Goal: Task Accomplishment & Management: Complete application form

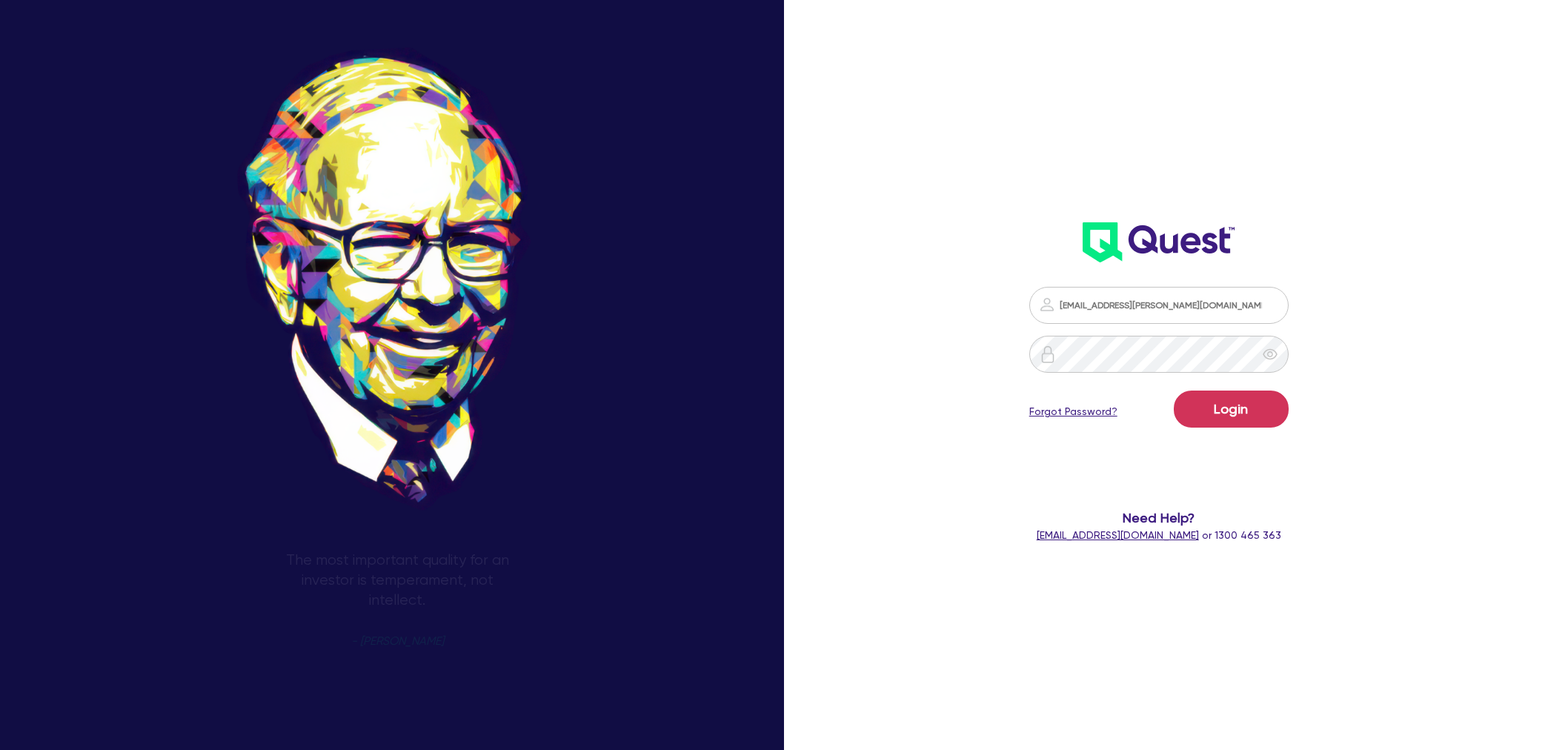
click at [1246, 392] on button "Login" at bounding box center [1231, 409] width 115 height 37
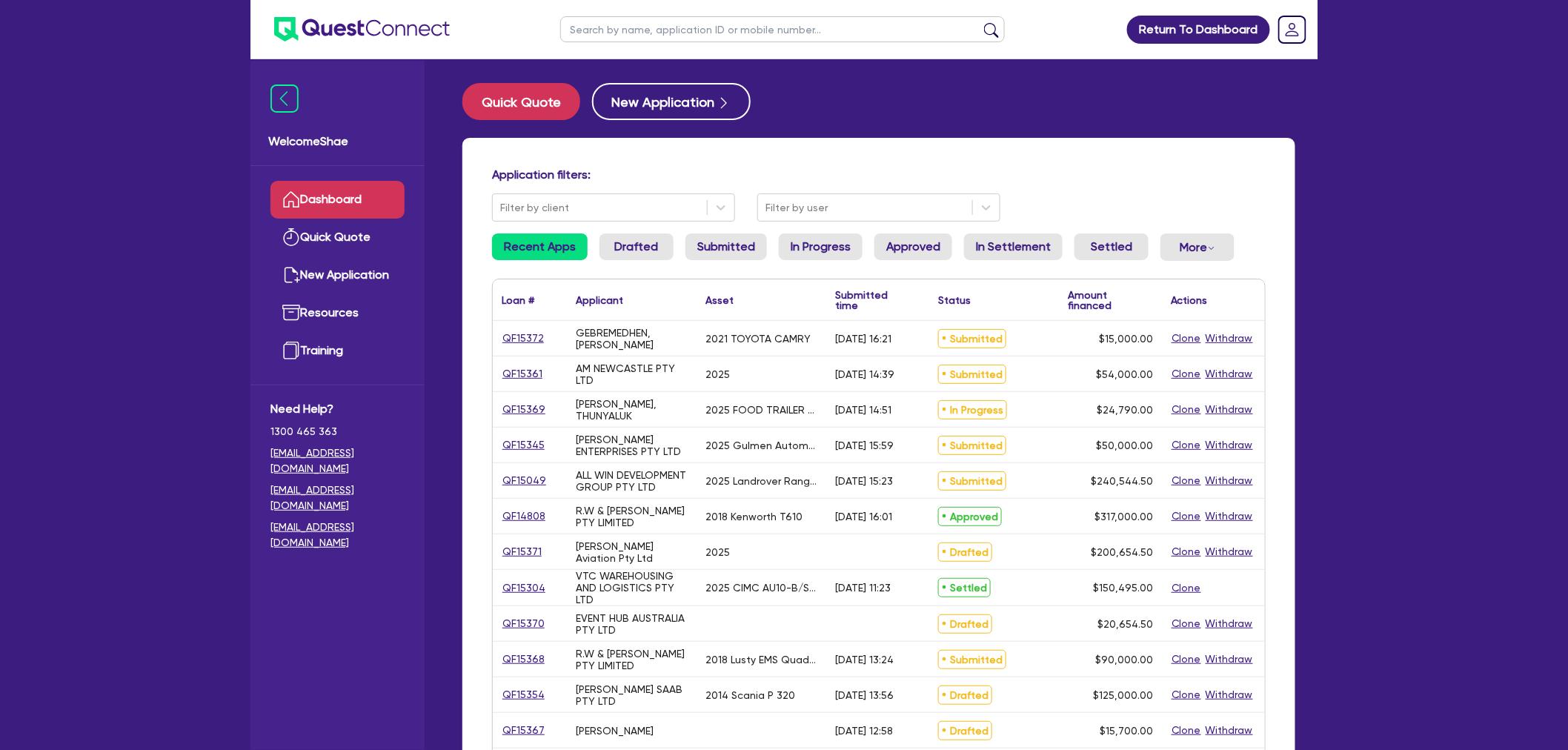
click at [609, 30] on input "text" at bounding box center [783, 29] width 444 height 26
paste input "QF14688"
type input "QF14688"
click at [979, 23] on button "submit" at bounding box center [991, 32] width 24 height 21
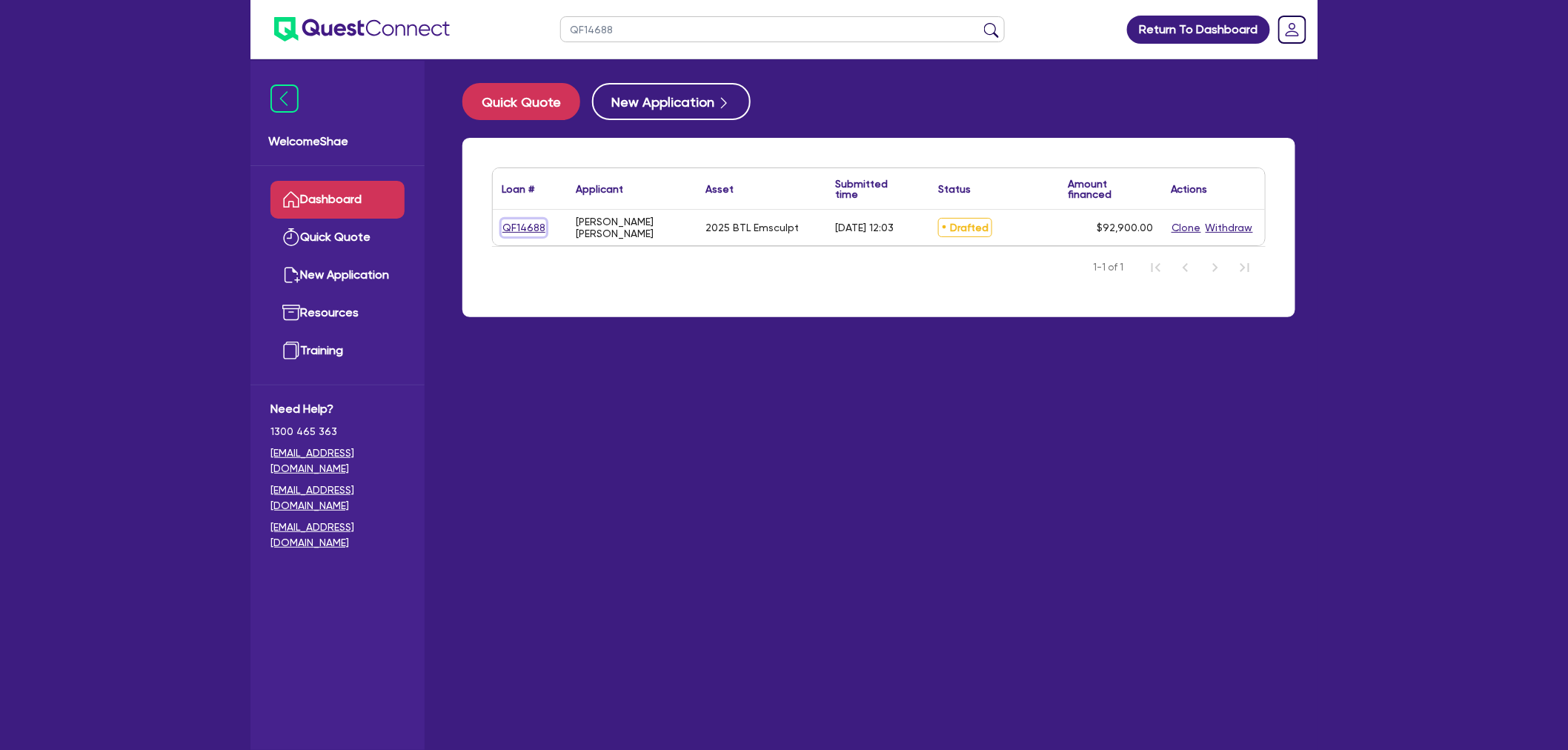
click at [519, 225] on link "QF14688" at bounding box center [523, 227] width 44 height 17
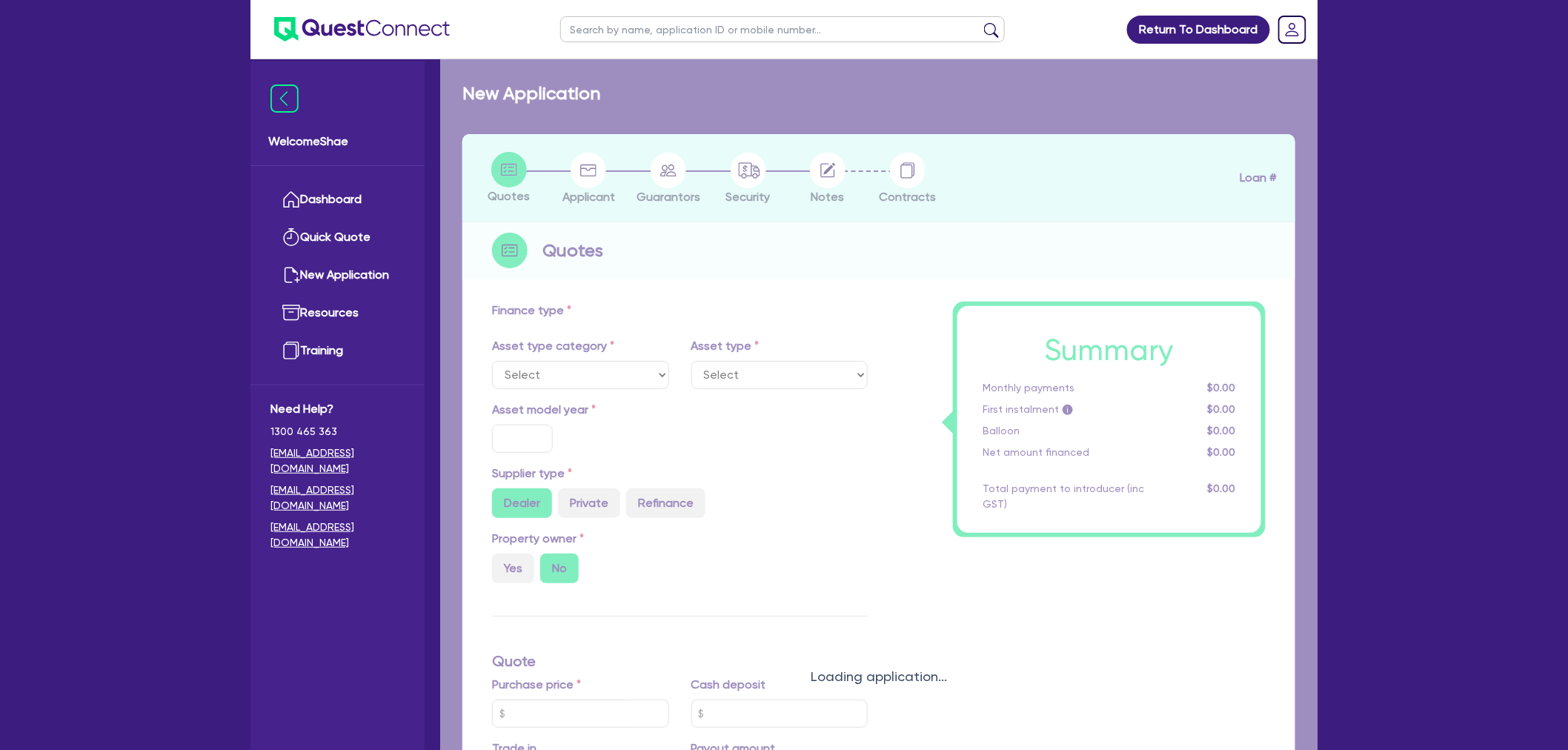
select select "TERTIARY_ASSETS"
type input "2025"
type input "97,900"
type input "5,000"
type input "12.95"
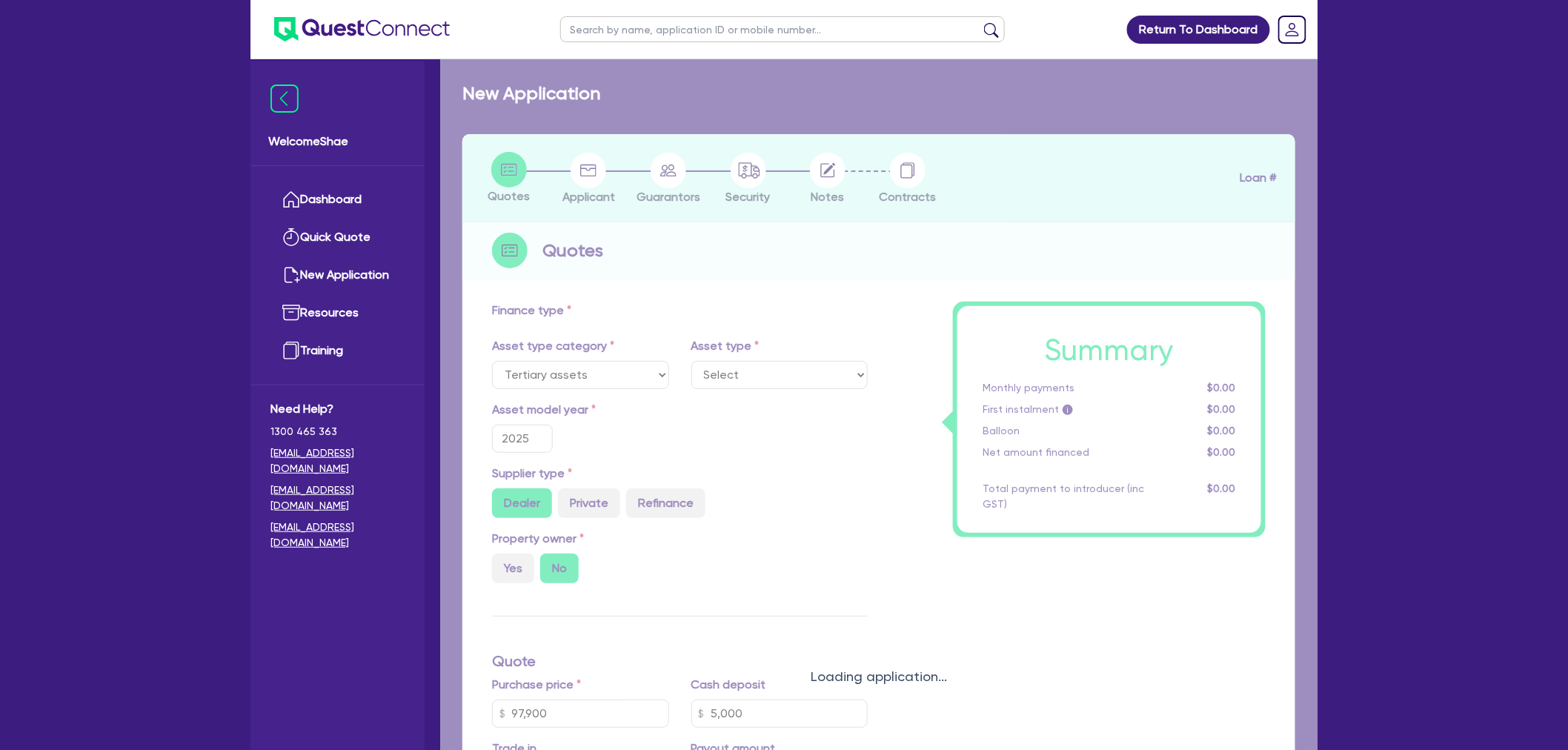
select select "BEAUTY_EQUIPMENT"
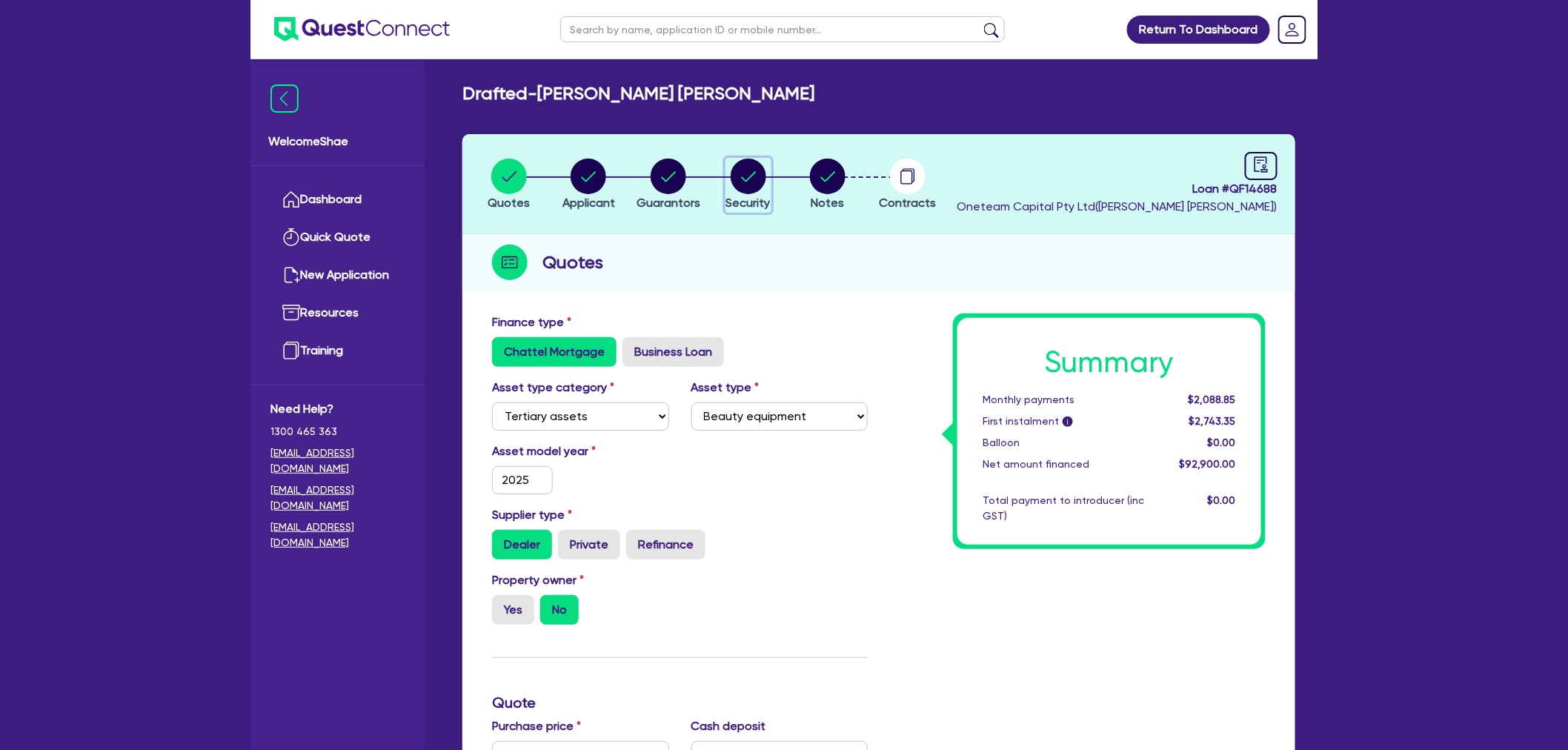
click at [751, 176] on circle "button" at bounding box center [748, 176] width 35 height 35
select select "TERTIARY_ASSETS"
select select "BEAUTY_EQUIPMENT"
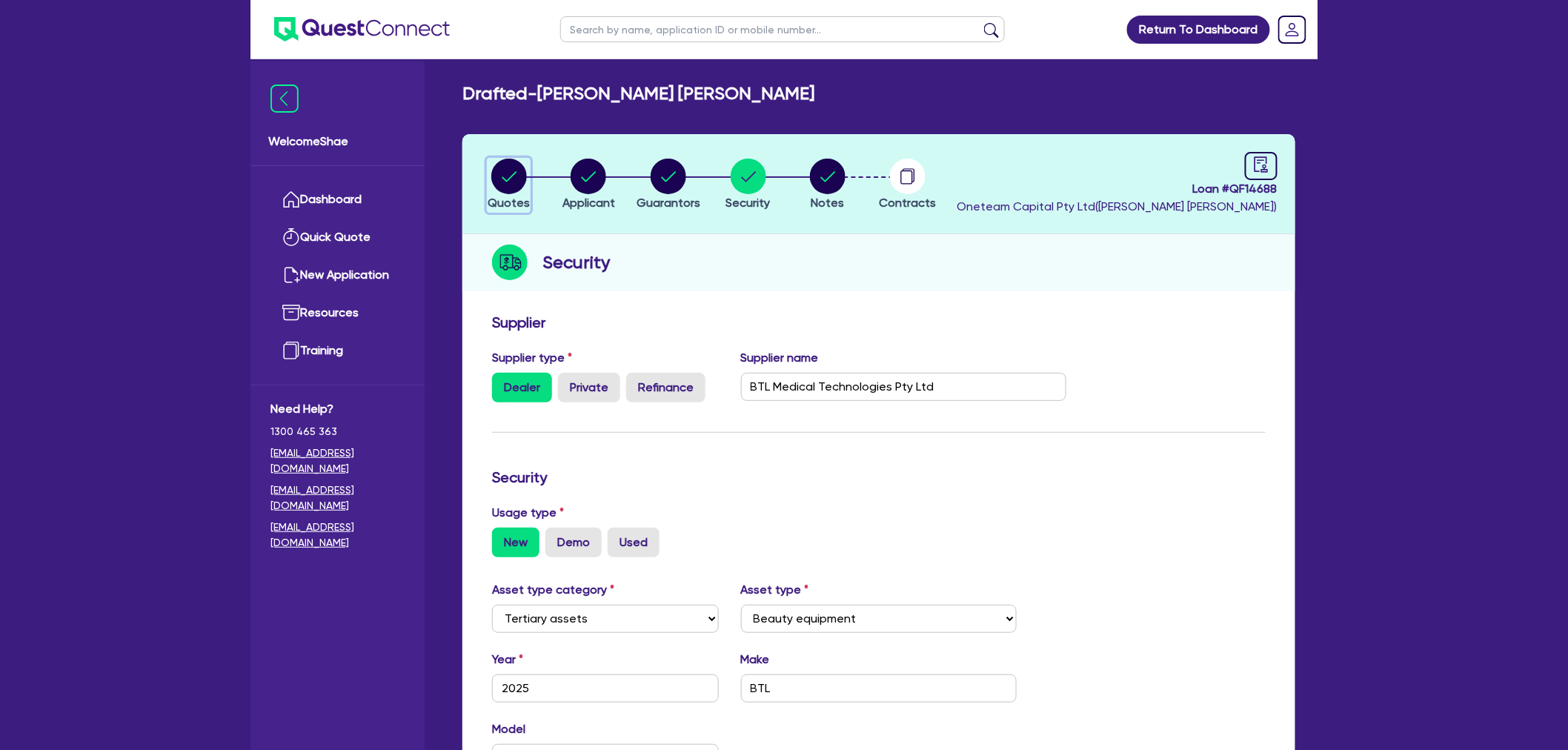
click at [511, 180] on circle "button" at bounding box center [509, 176] width 35 height 35
select select "TERTIARY_ASSETS"
select select "BEAUTY_EQUIPMENT"
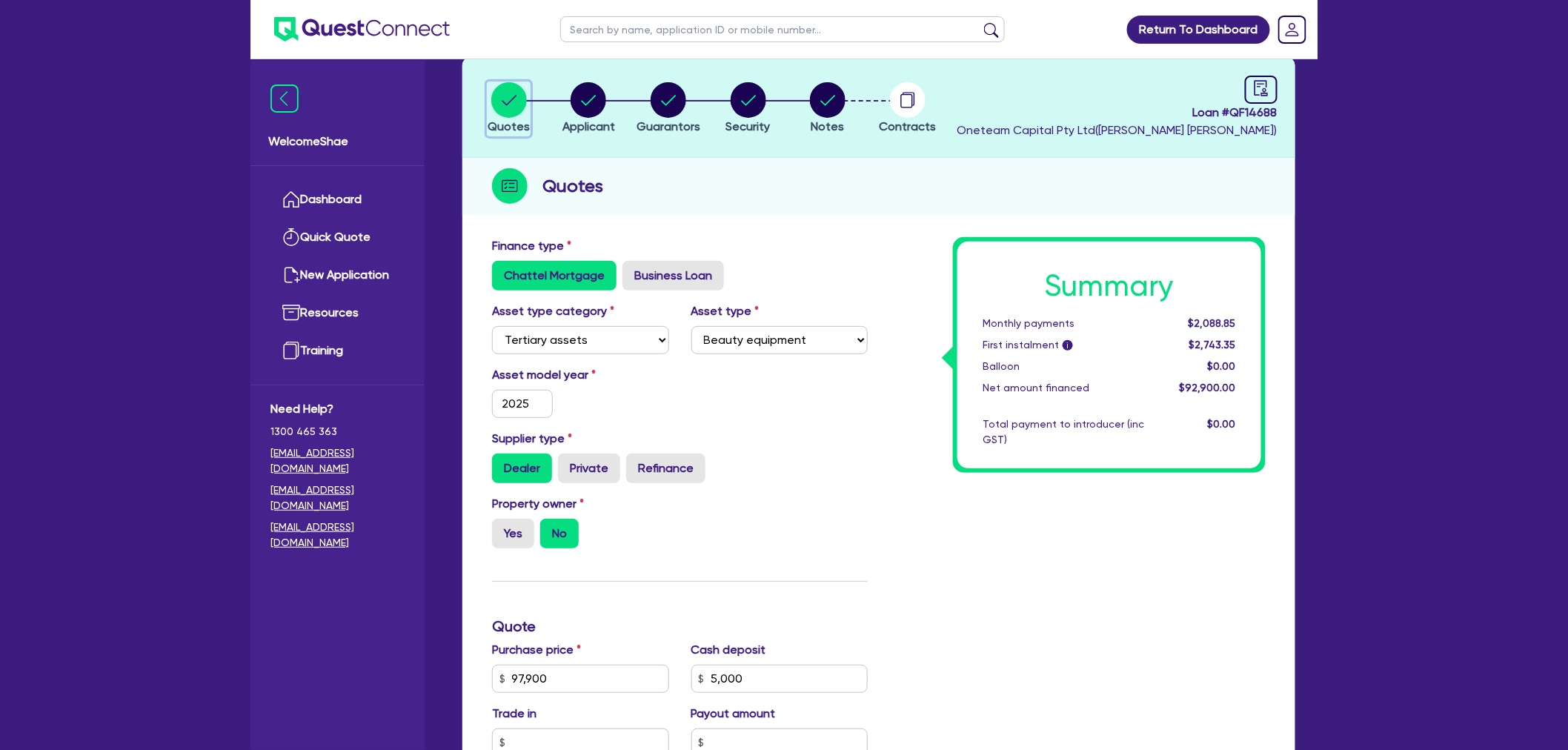
scroll to position [411, 0]
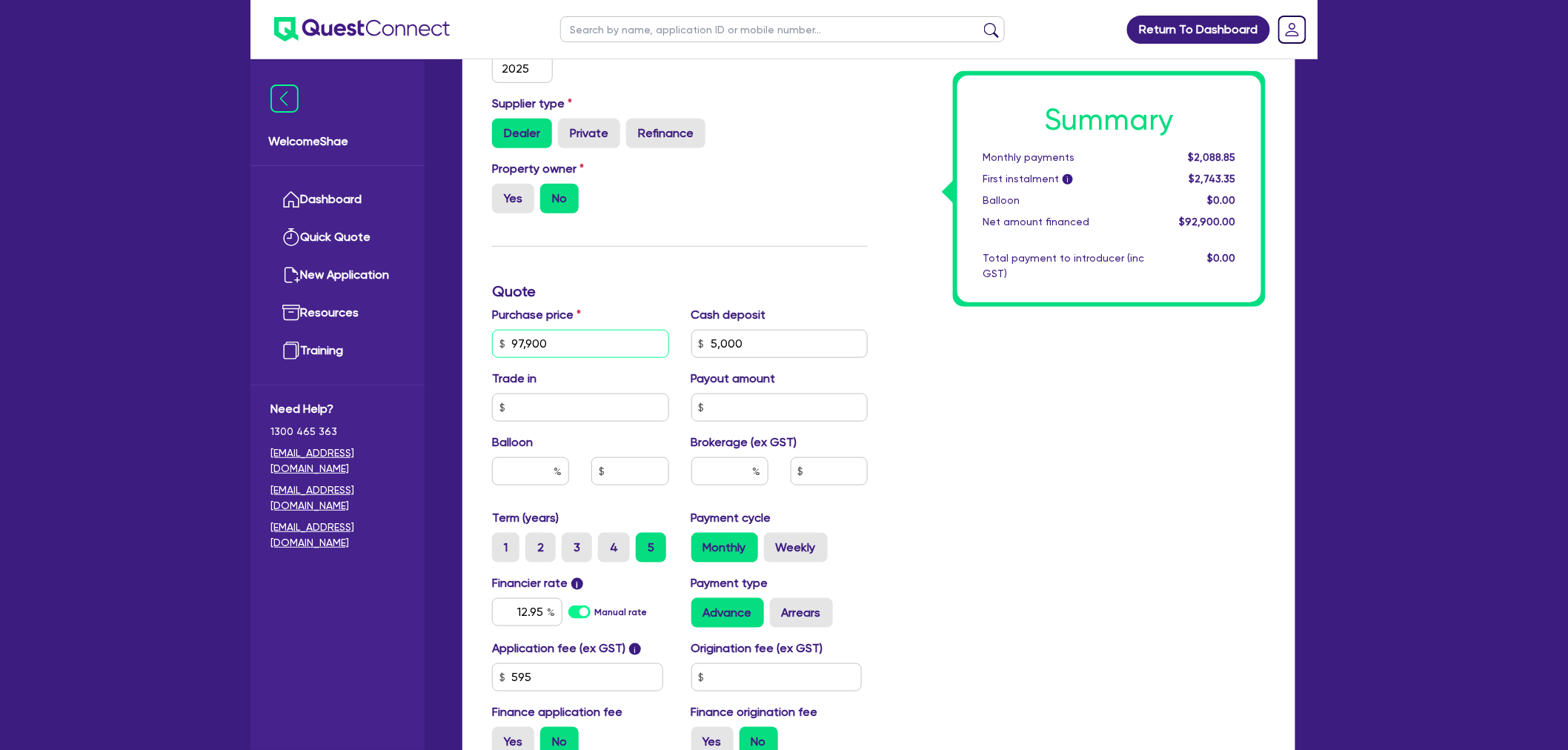
drag, startPoint x: 563, startPoint y: 343, endPoint x: 508, endPoint y: 338, distance: 55.2
click at [508, 338] on input "97,900" at bounding box center [580, 343] width 177 height 29
click at [534, 344] on input "97,900" at bounding box center [580, 343] width 177 height 29
type input "97,900"
type input "5,000"
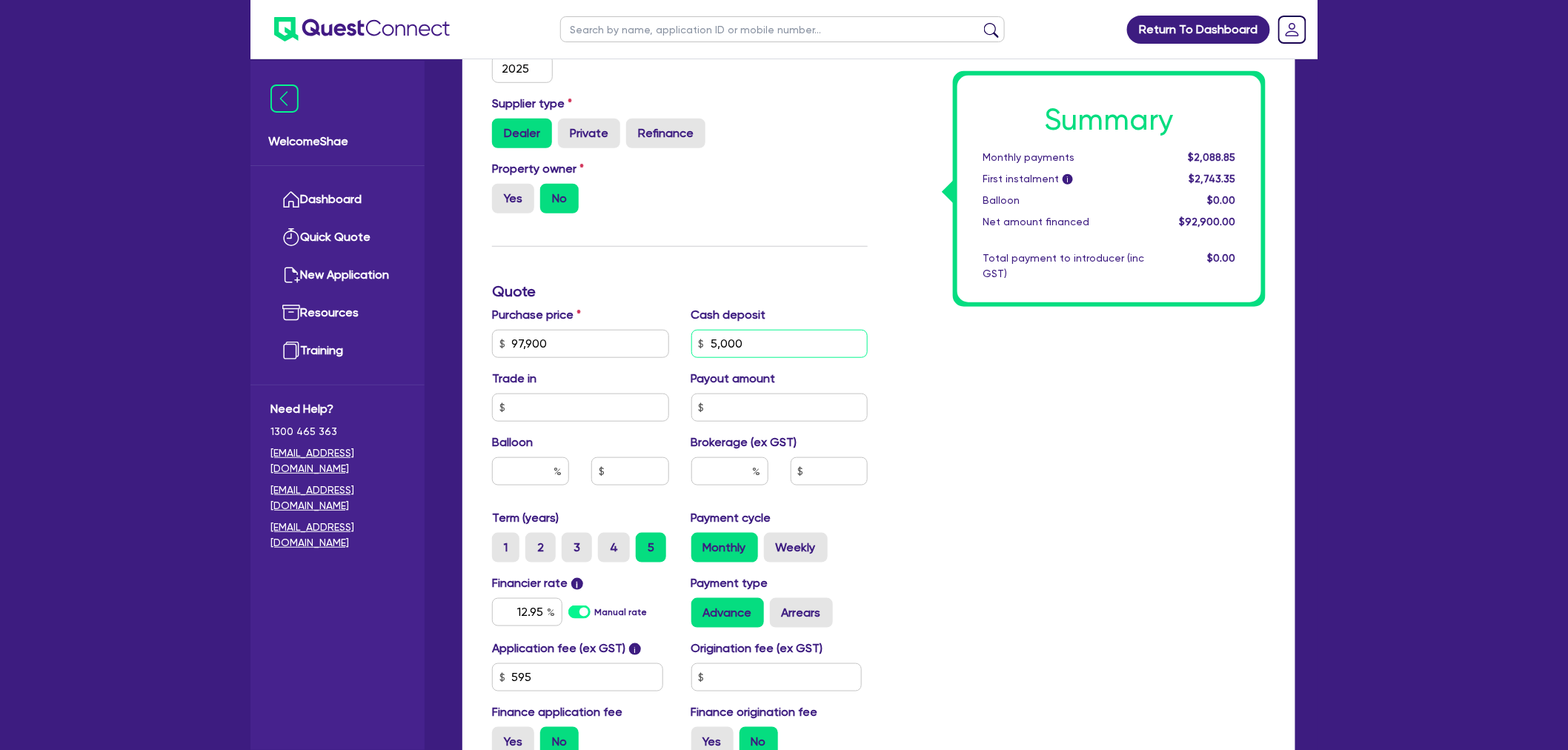
type input "97,900"
type input "5,000"
drag, startPoint x: 744, startPoint y: 342, endPoint x: 701, endPoint y: 337, distance: 43.3
click at [701, 337] on div "5,000" at bounding box center [780, 343] width 177 height 29
click at [910, 337] on div "Summary Monthly payments $2,088.85 First instalment i $2,743.35 Balloon $0.00 N…" at bounding box center [1077, 335] width 398 height 866
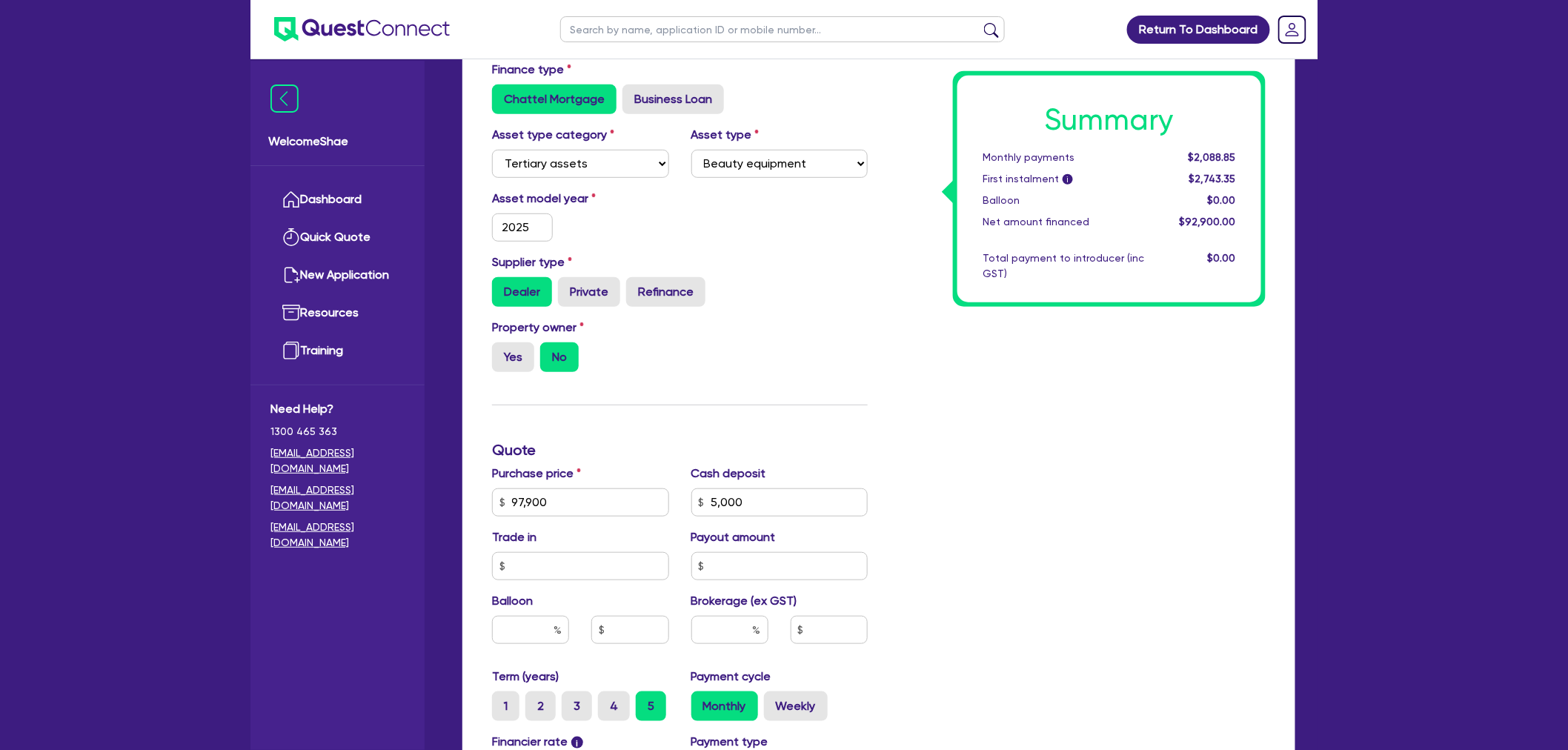
scroll to position [247, 0]
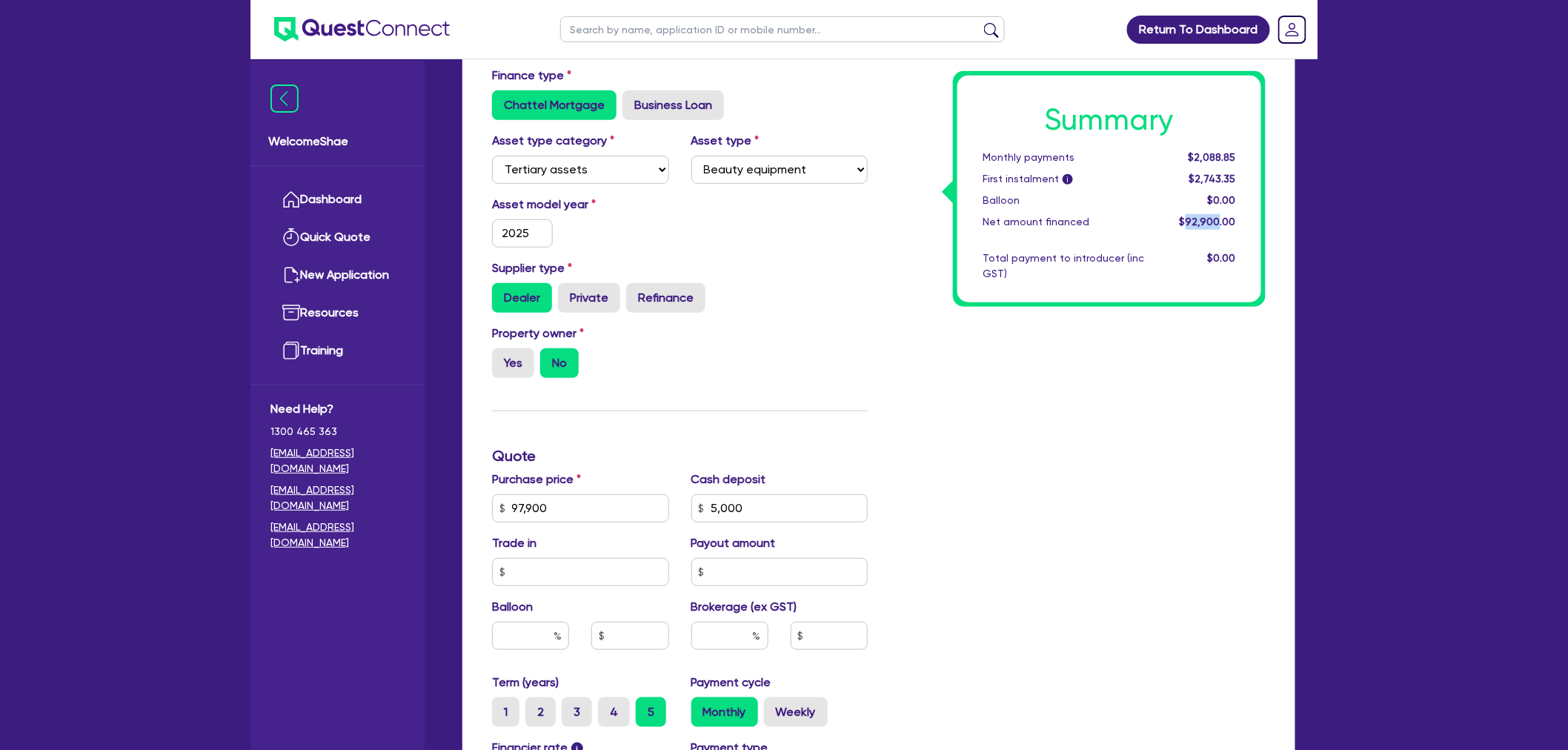
drag, startPoint x: 1189, startPoint y: 225, endPoint x: 1220, endPoint y: 224, distance: 31.0
click at [1220, 224] on span "$92,900.00" at bounding box center [1207, 221] width 56 height 12
click at [1124, 299] on div "Summary Monthly payments $2,088.85 First instalment i $2,743.35 Balloon $0.00 N…" at bounding box center [1109, 189] width 304 height 227
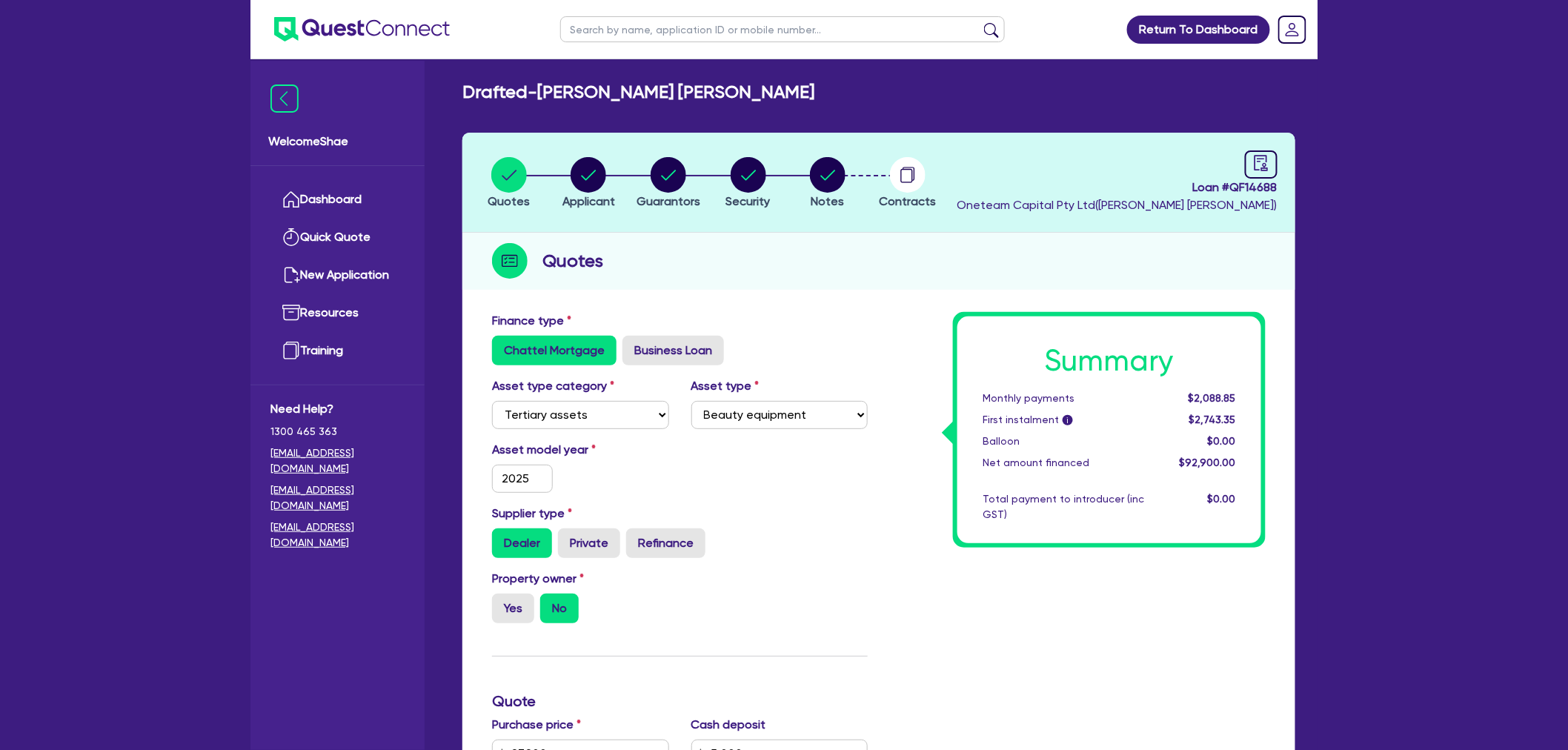
scroll to position [0, 0]
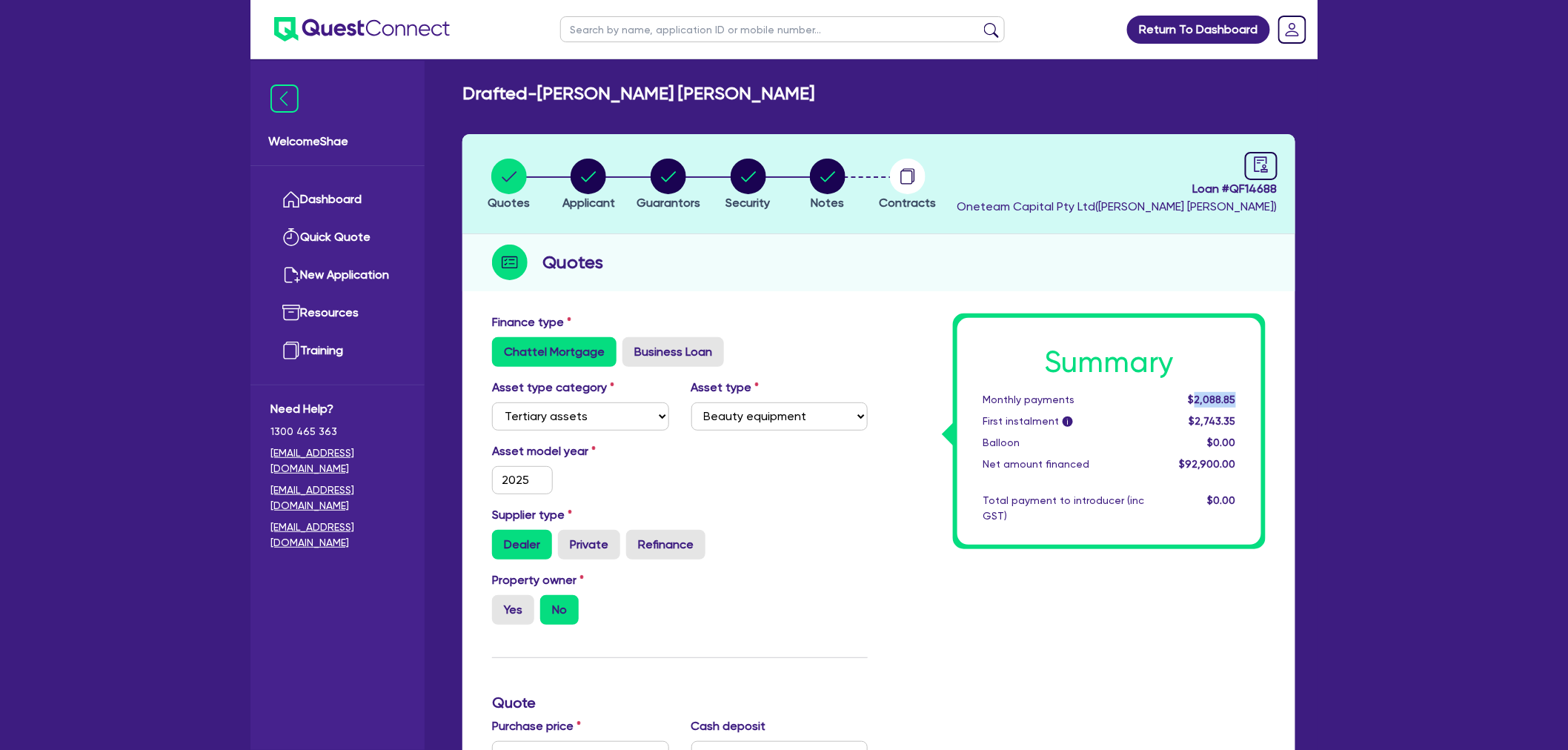
drag, startPoint x: 1239, startPoint y: 398, endPoint x: 1196, endPoint y: 395, distance: 43.1
click at [1196, 395] on div "$2,088.85" at bounding box center [1200, 400] width 91 height 16
click at [1191, 396] on span "$2,088.85" at bounding box center [1212, 399] width 47 height 12
drag, startPoint x: 1189, startPoint y: 399, endPoint x: 1247, endPoint y: 399, distance: 58.0
click at [1247, 399] on div "$2,088.85" at bounding box center [1200, 400] width 91 height 16
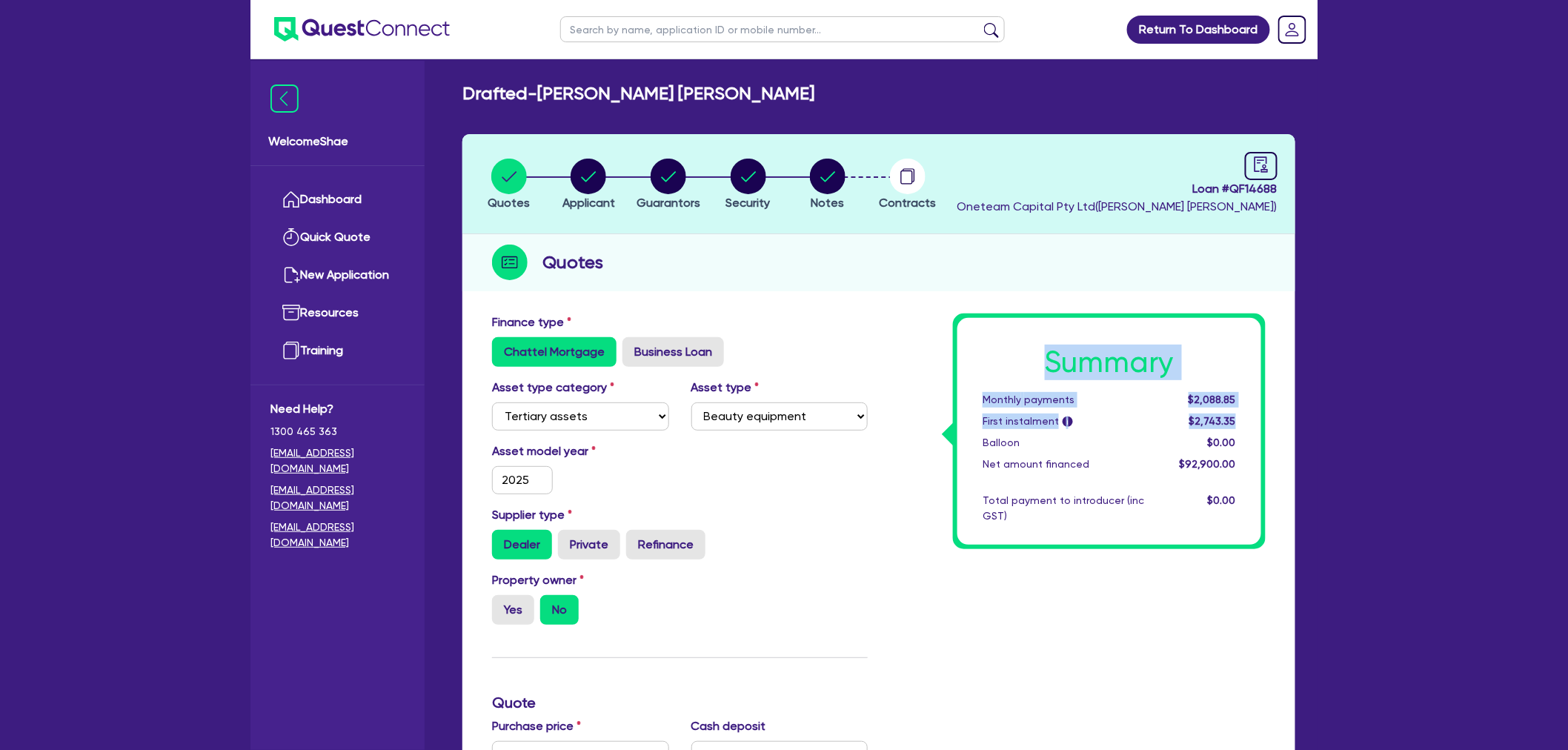
drag, startPoint x: 1235, startPoint y: 420, endPoint x: 982, endPoint y: 354, distance: 261.5
click at [982, 354] on div "Summary Monthly payments $2,088.85 First instalment i $2,743.35 Balloon $0.00 N…" at bounding box center [1109, 431] width 304 height 227
click at [1019, 365] on h1 "Summary" at bounding box center [1109, 362] width 254 height 35
drag, startPoint x: 1033, startPoint y: 358, endPoint x: 1248, endPoint y: 418, distance: 223.2
click at [1248, 418] on div "Summary Monthly payments $2,088.85 First instalment i $2,743.35 Balloon $0.00 N…" at bounding box center [1109, 431] width 304 height 227
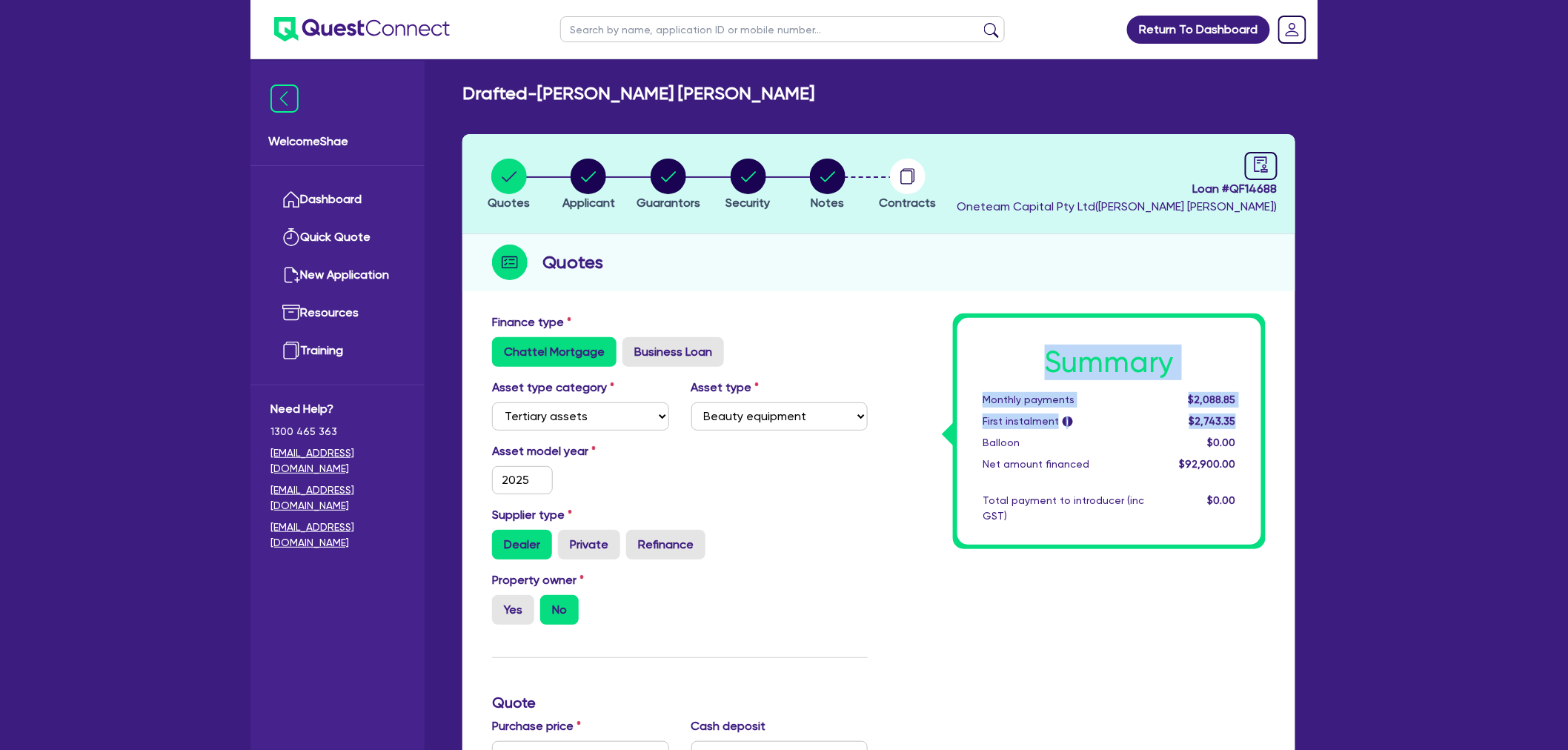
click at [1248, 418] on div "Summary Monthly payments $2,088.85 First instalment i $2,743.35 Balloon $0.00 N…" at bounding box center [1109, 431] width 304 height 227
drag, startPoint x: 1013, startPoint y: 360, endPoint x: 1235, endPoint y: 493, distance: 258.8
click at [1235, 493] on div "Summary Monthly payments $2,088.85 First instalment i $2,743.35 Balloon $0.00 N…" at bounding box center [1109, 431] width 304 height 227
click at [1241, 501] on div "$0.00" at bounding box center [1200, 508] width 91 height 31
click at [1232, 490] on div "Summary Monthly payments $2,088.85 First instalment i $2,743.35 Balloon $0.00 N…" at bounding box center [1109, 431] width 304 height 227
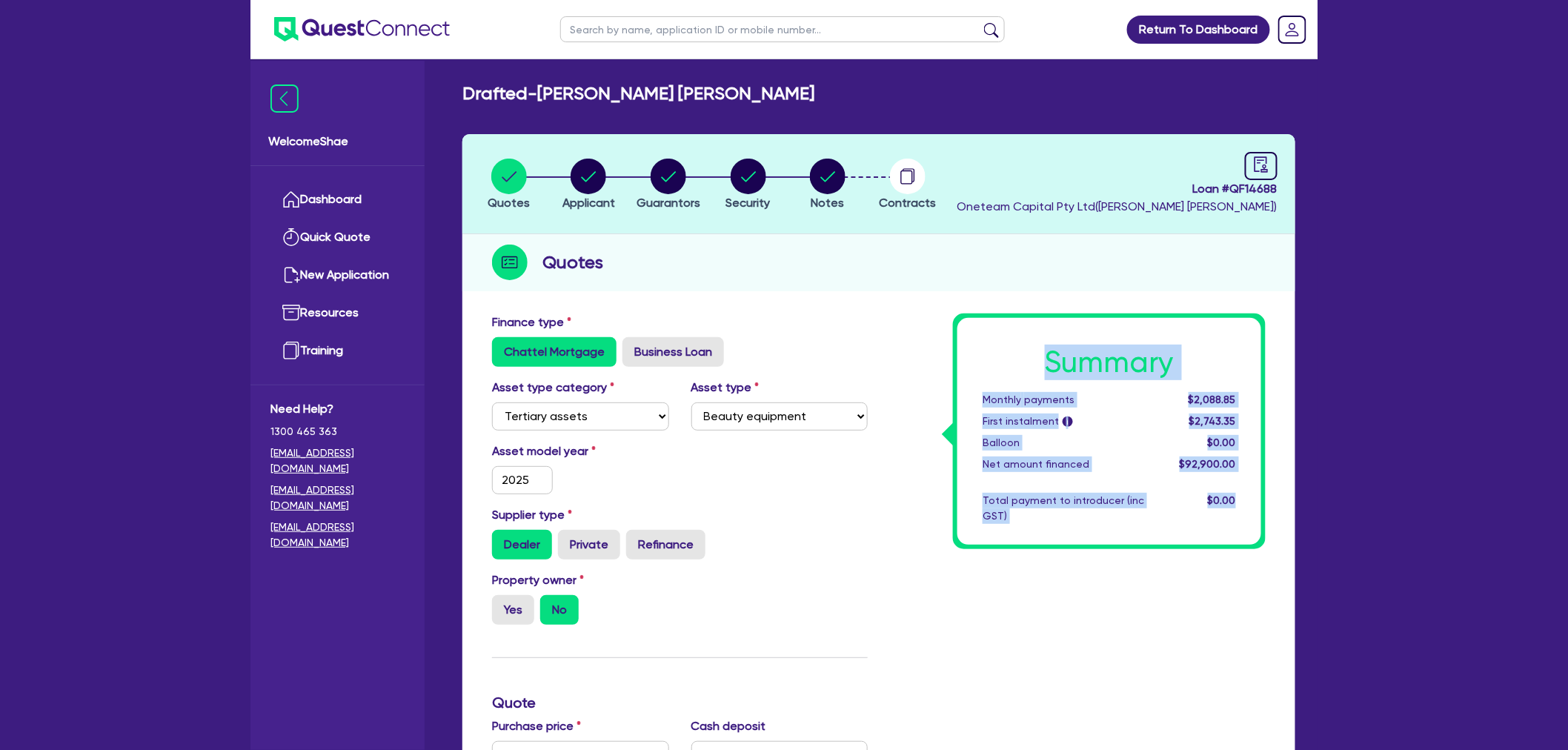
drag, startPoint x: 1181, startPoint y: 467, endPoint x: 1033, endPoint y: 339, distance: 195.7
click at [1033, 339] on div "Summary Monthly payments $2,088.85 First instalment i $2,743.35 Balloon $0.00 N…" at bounding box center [1109, 431] width 304 height 227
click at [1035, 344] on h1 "Summary" at bounding box center [1109, 362] width 254 height 35
drag, startPoint x: 1043, startPoint y: 358, endPoint x: 1242, endPoint y: 494, distance: 241.0
click at [1242, 494] on div "Summary Monthly payments $2,088.85 First instalment i $2,743.35 Balloon $0.00 N…" at bounding box center [1109, 431] width 304 height 227
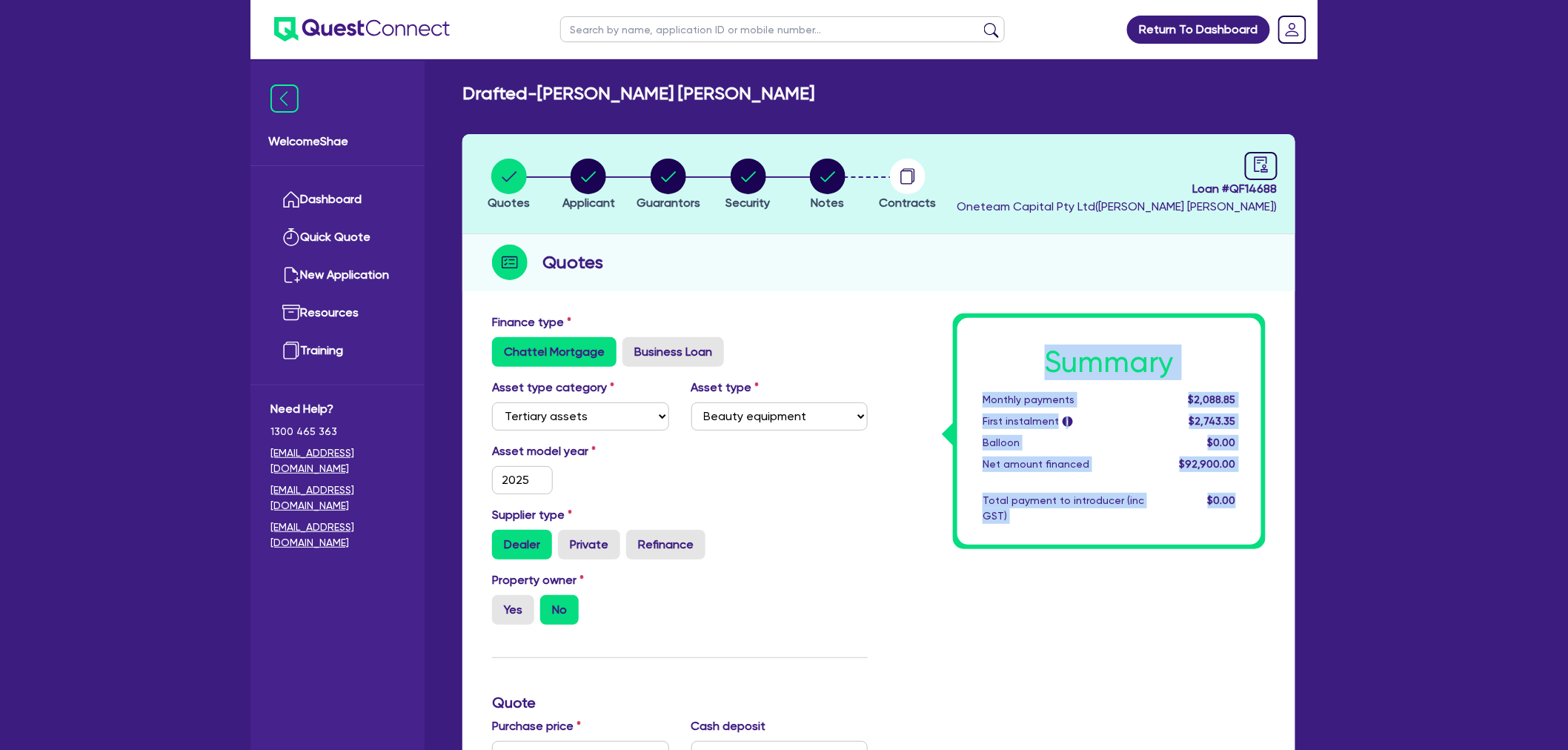
click at [1242, 494] on div "$0.00" at bounding box center [1200, 508] width 91 height 31
drag, startPoint x: 1245, startPoint y: 498, endPoint x: 1039, endPoint y: 357, distance: 249.6
click at [1039, 357] on div "Summary Monthly payments $2,088.85 First instalment i $2,743.35 Balloon $0.00 N…" at bounding box center [1109, 431] width 304 height 227
click at [1043, 357] on h1 "Summary" at bounding box center [1109, 362] width 254 height 35
drag, startPoint x: 1051, startPoint y: 363, endPoint x: 1238, endPoint y: 498, distance: 230.6
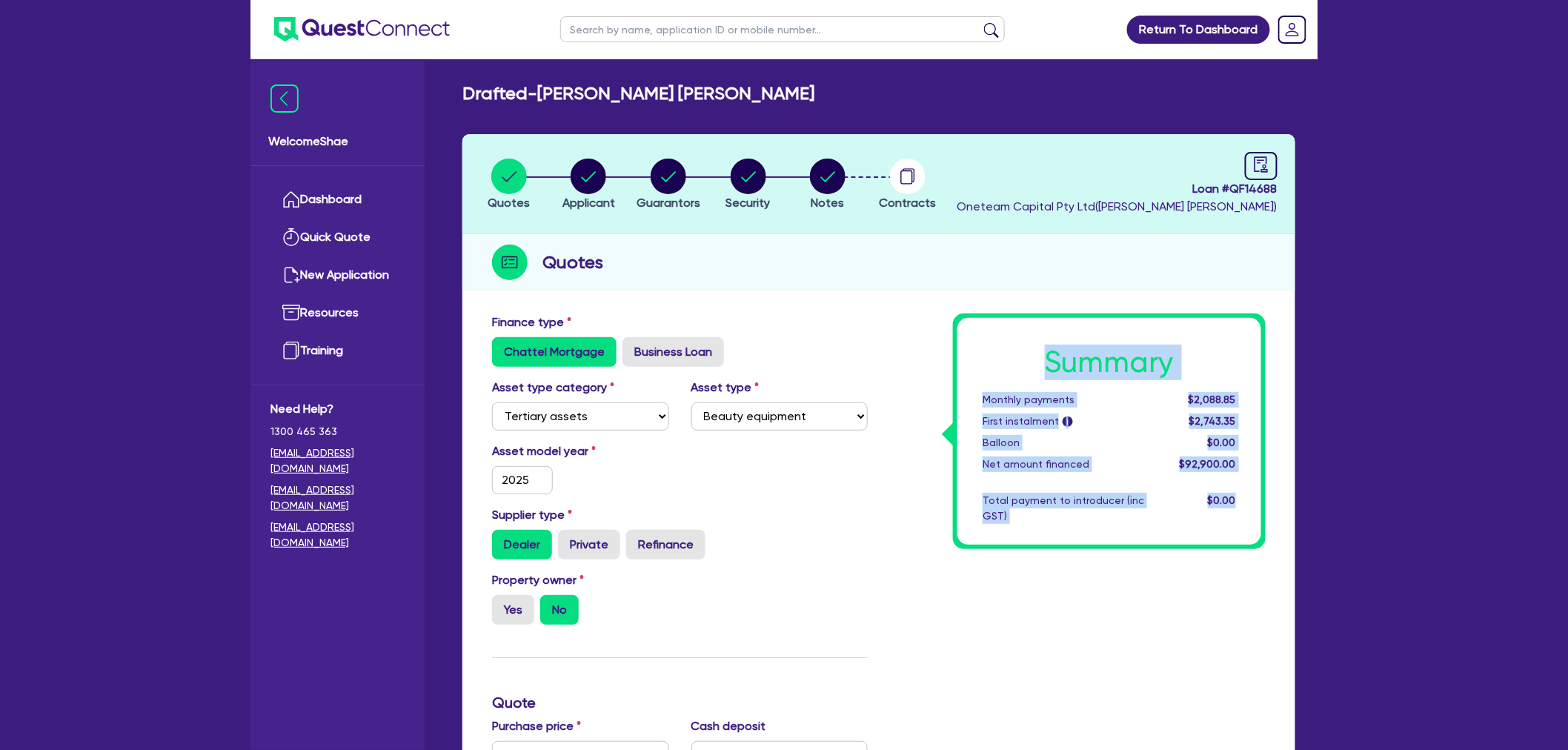
click at [1238, 498] on div "Summary Monthly payments $2,088.85 First instalment i $2,743.35 Balloon $0.00 N…" at bounding box center [1109, 431] width 304 height 227
click at [1238, 498] on div "$0.00" at bounding box center [1200, 508] width 91 height 31
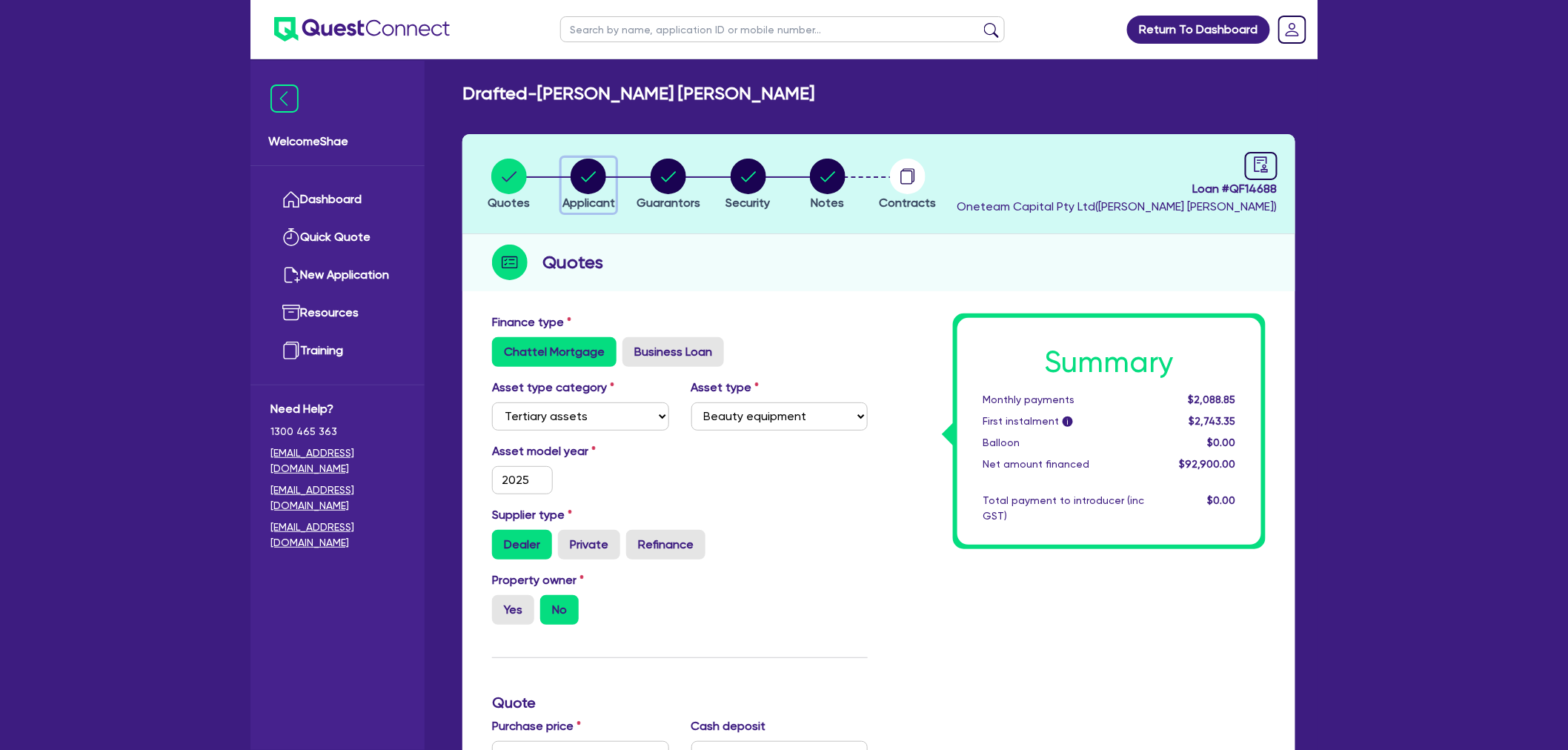
click at [591, 175] on icon "button" at bounding box center [589, 176] width 15 height 11
select select "SOLE_TRADER"
select select "HEALTH_BEAUTY"
select select "HAIR_BEAUTY_SALONS"
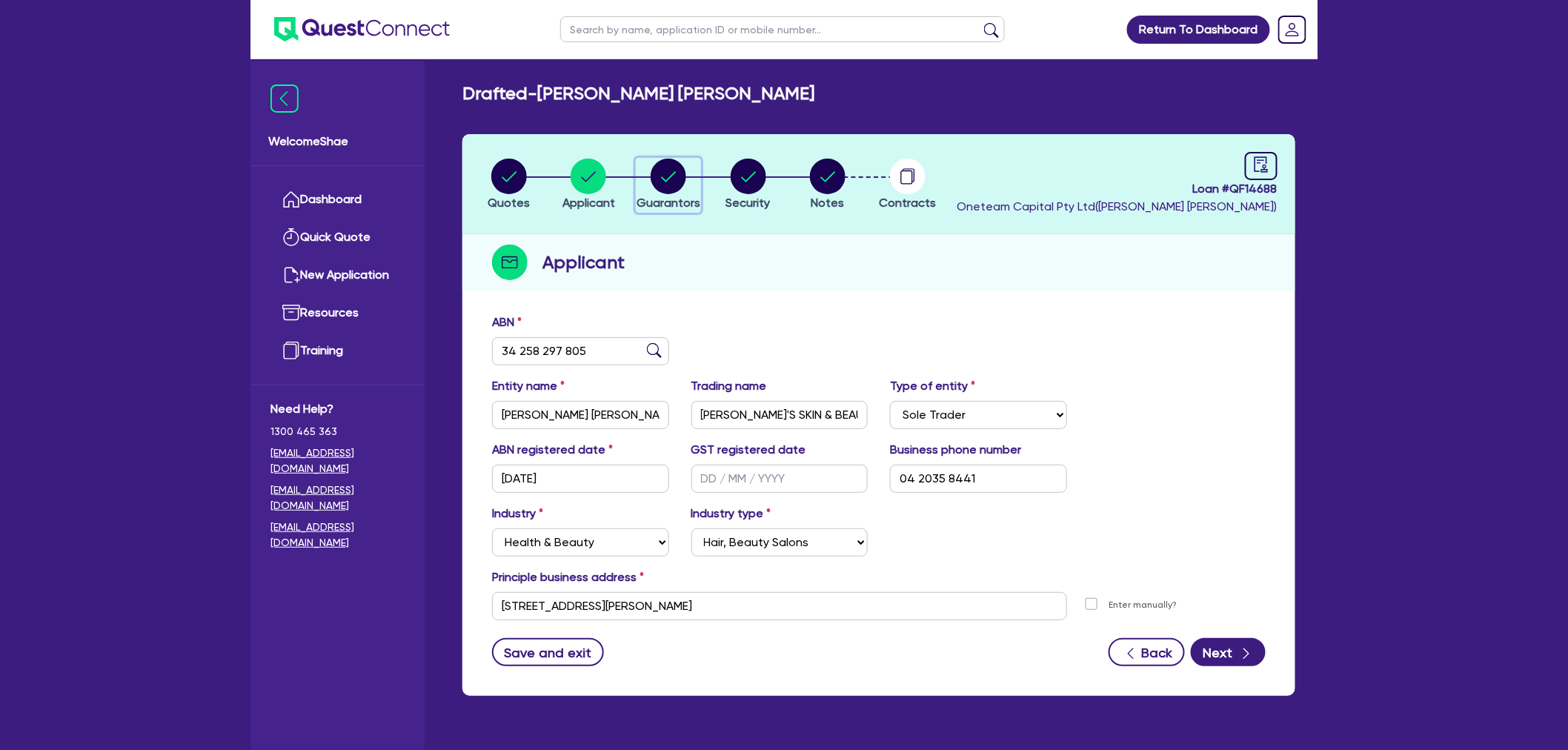
click at [679, 181] on circle "button" at bounding box center [668, 176] width 35 height 35
select select "MR"
select select "QLD"
select select "MARRIED"
select select "VEHICLE"
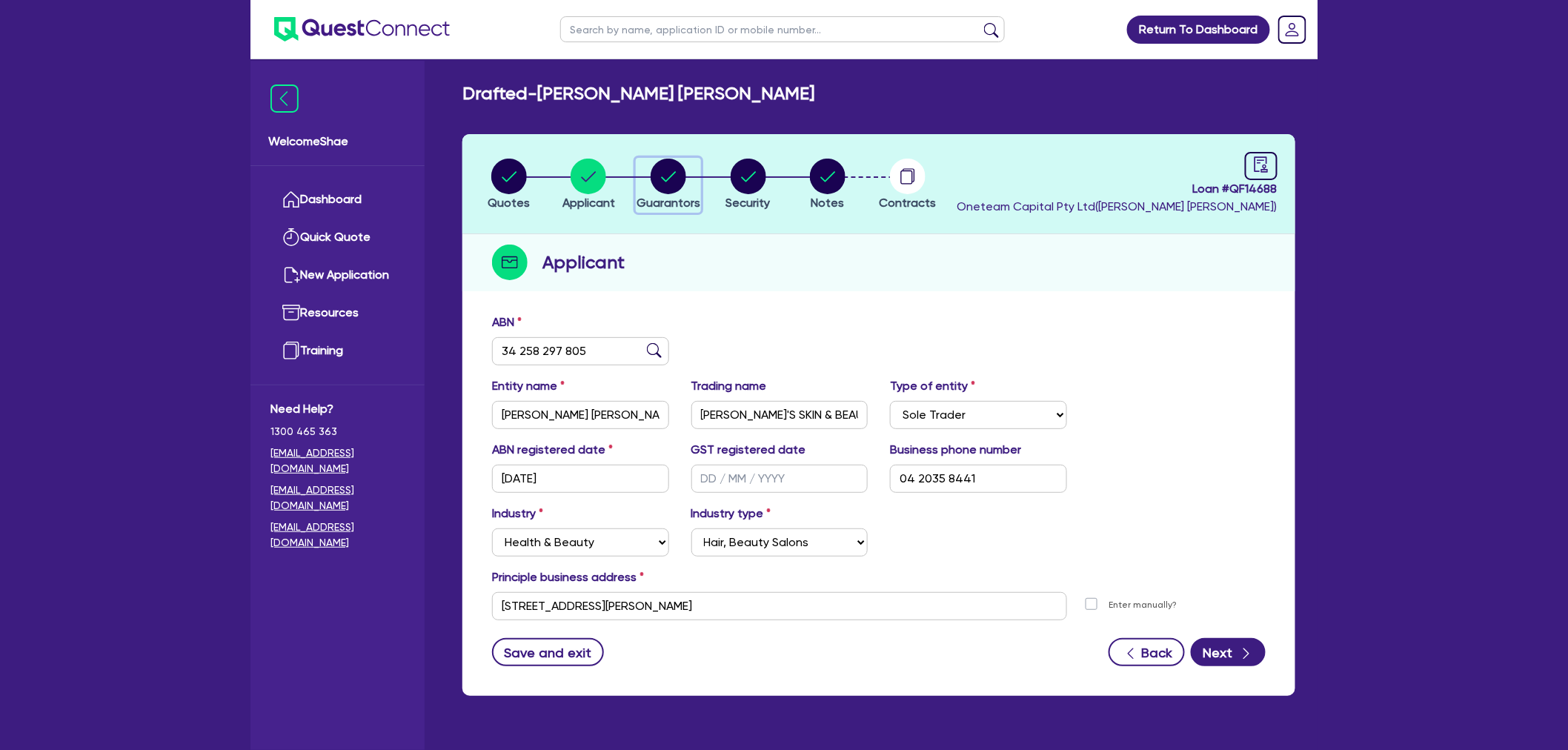
select select "CASH"
select select "EQUIPMENT"
select select "OTHER"
select select "HOUSEHOLD_PERSONAL"
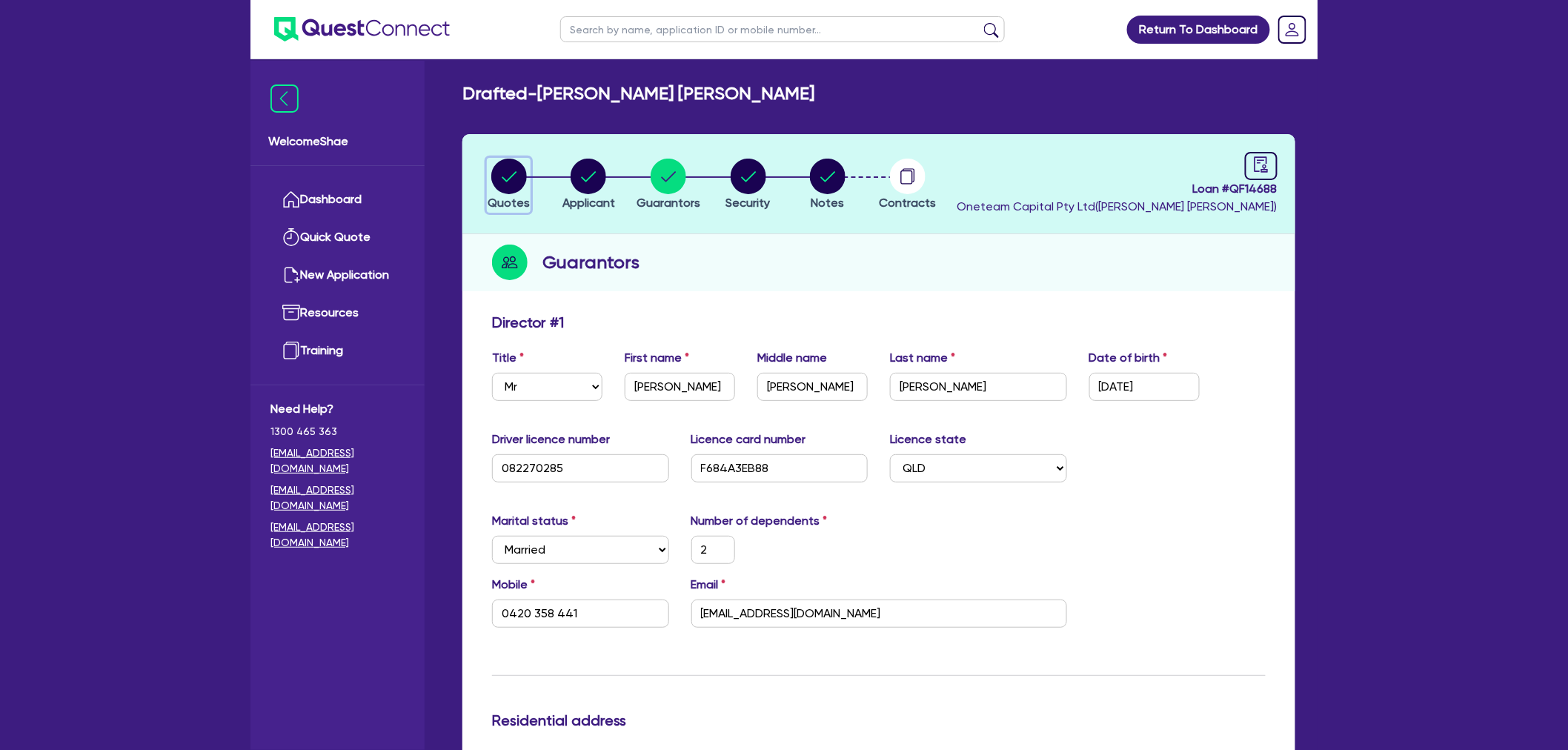
click at [513, 188] on circle "button" at bounding box center [509, 176] width 35 height 35
select select "TERTIARY_ASSETS"
select select "BEAUTY_EQUIPMENT"
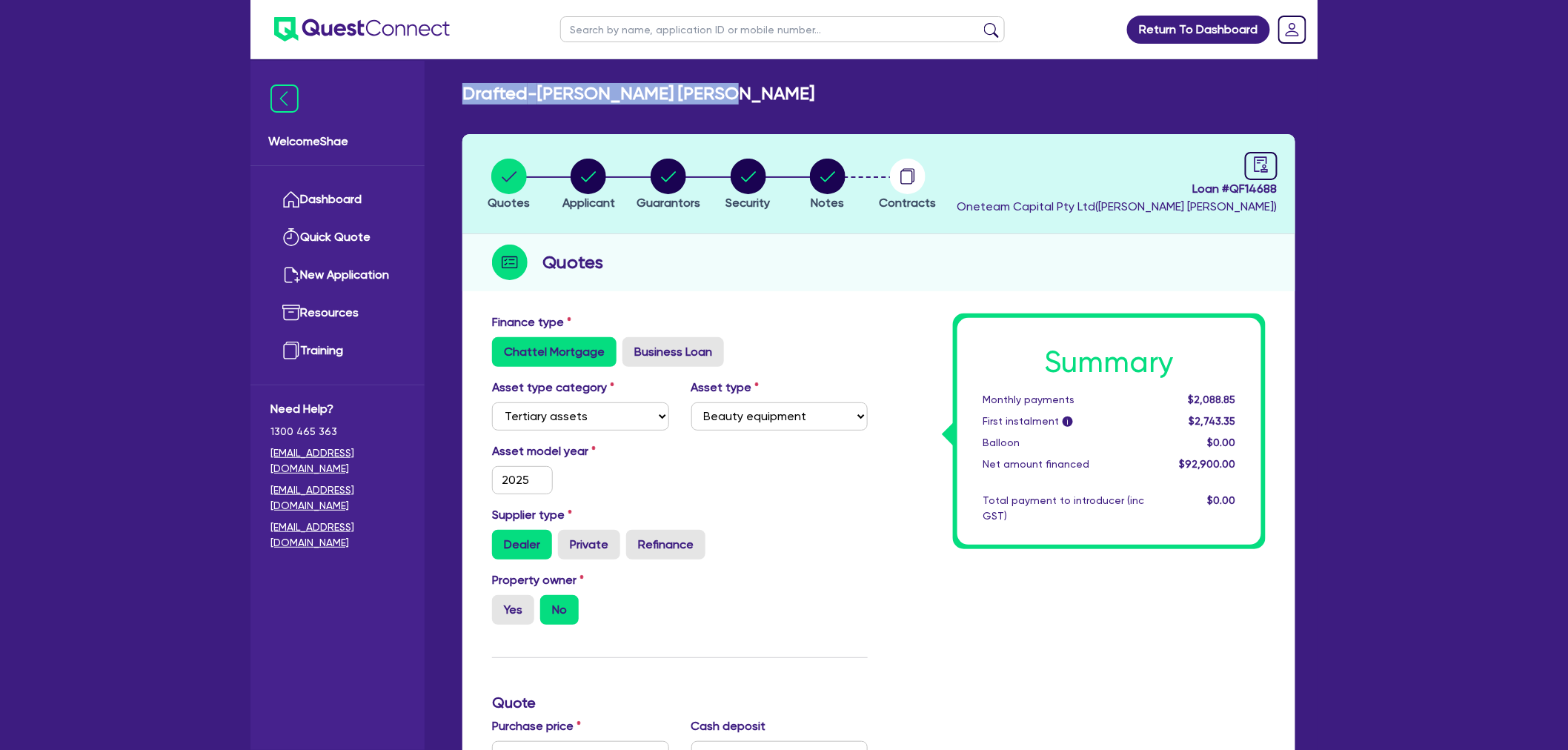
drag, startPoint x: 465, startPoint y: 93, endPoint x: 769, endPoint y: 91, distance: 304.0
click at [769, 91] on div "Drafted - [PERSON_NAME] [PERSON_NAME]" at bounding box center [879, 93] width 855 height 22
drag, startPoint x: 713, startPoint y: 87, endPoint x: 729, endPoint y: 92, distance: 16.8
click at [715, 88] on h2 "Drafted - [PERSON_NAME] [PERSON_NAME]" at bounding box center [638, 93] width 352 height 22
click at [743, 93] on div "Drafted - [PERSON_NAME] [PERSON_NAME]" at bounding box center [879, 93] width 855 height 22
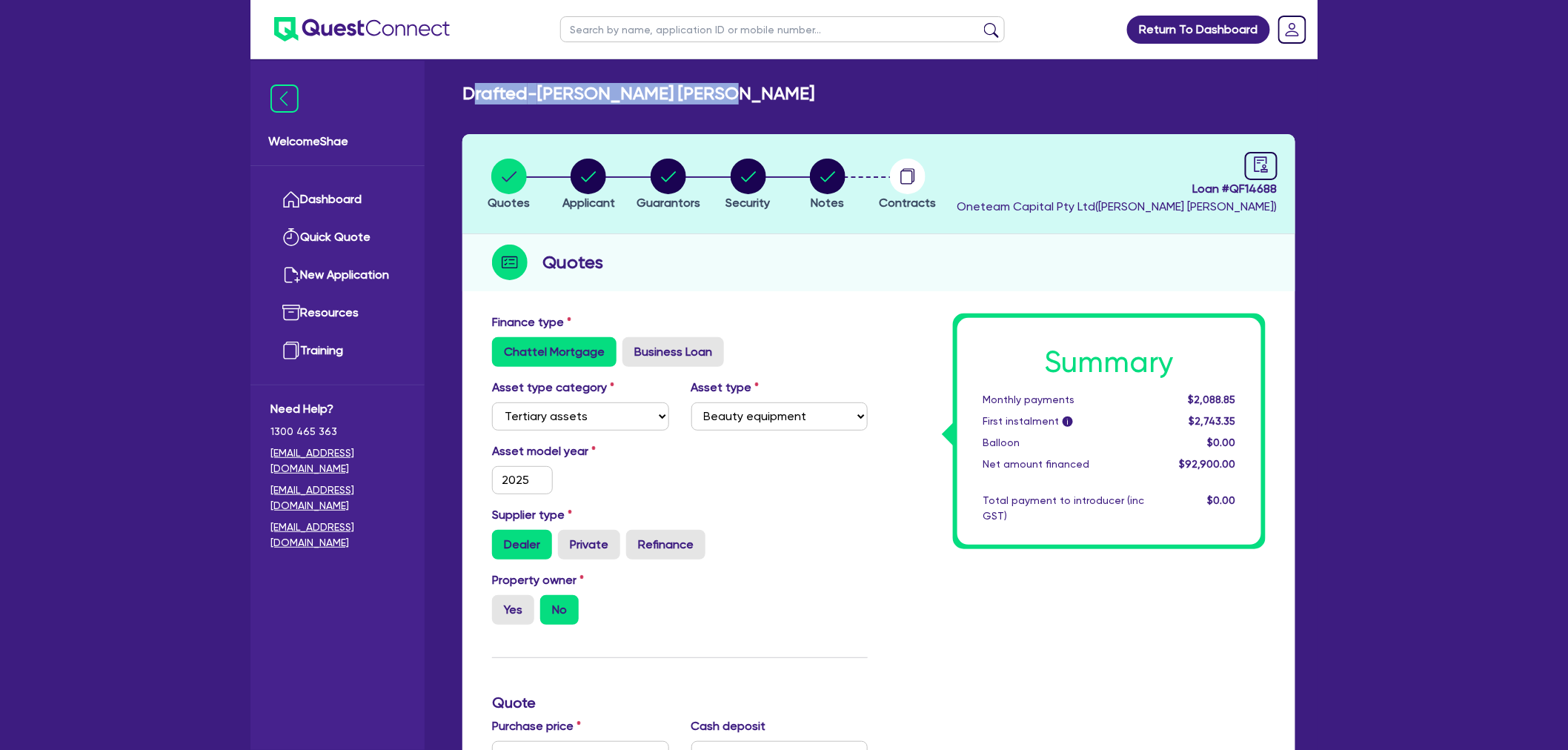
drag, startPoint x: 749, startPoint y: 90, endPoint x: 470, endPoint y: 91, distance: 279.0
click at [470, 91] on div "Drafted - [PERSON_NAME] [PERSON_NAME]" at bounding box center [879, 93] width 855 height 22
click at [582, 173] on circle "button" at bounding box center [588, 176] width 35 height 35
select select "SOLE_TRADER"
select select "HEALTH_BEAUTY"
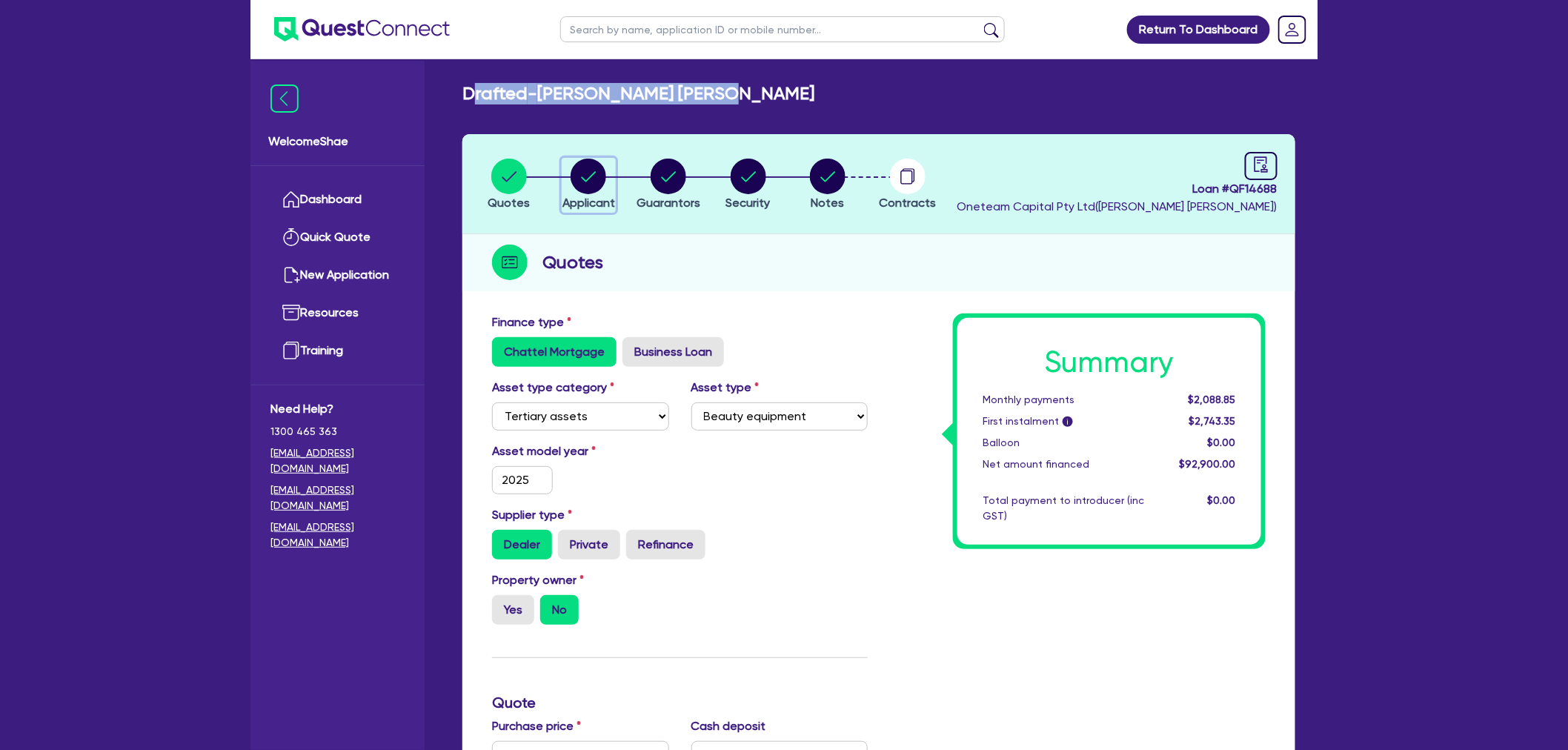
select select "HAIR_BEAUTY_SALONS"
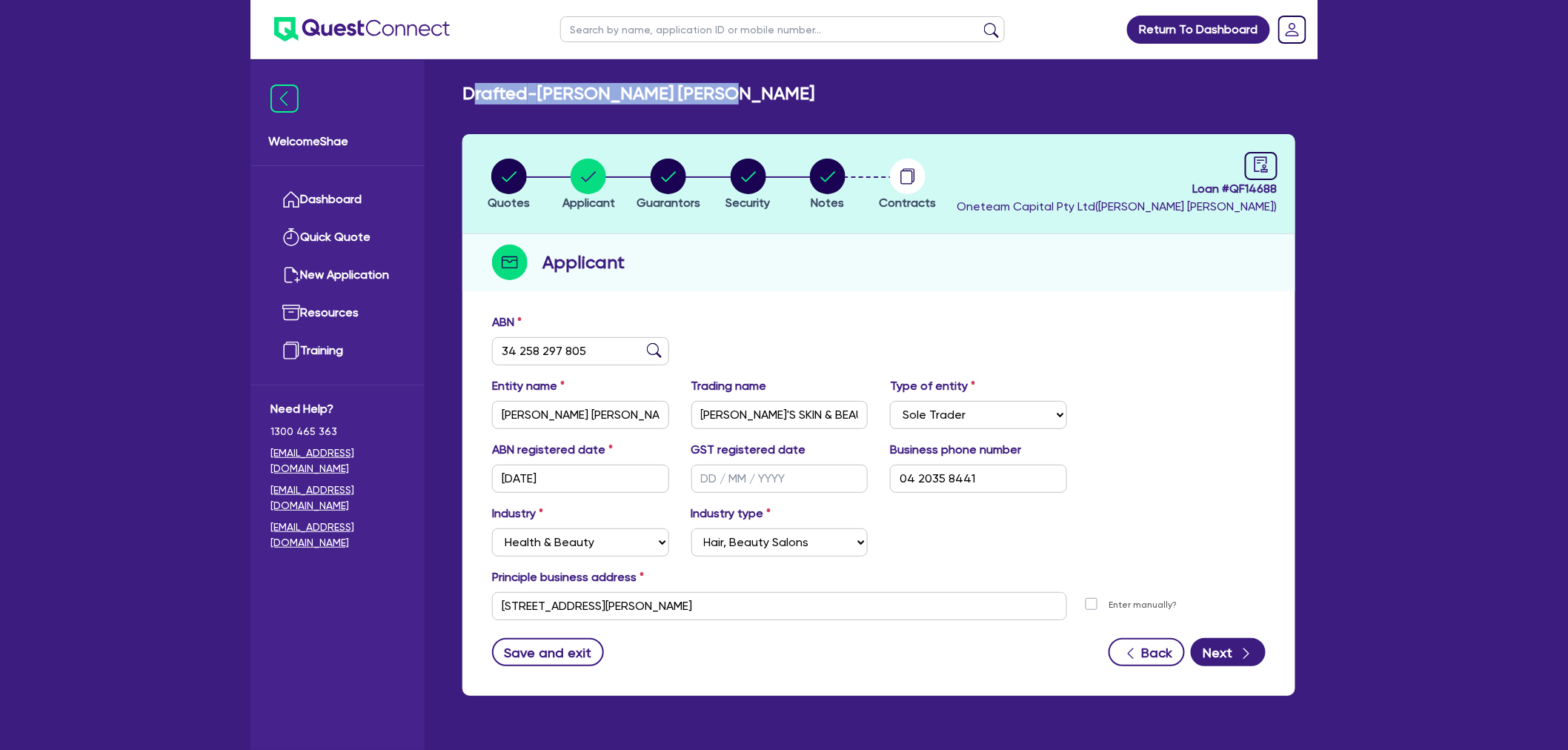
drag, startPoint x: 494, startPoint y: 97, endPoint x: 467, endPoint y: 94, distance: 27.2
click at [493, 96] on h2 "Drafted - [PERSON_NAME] [PERSON_NAME]" at bounding box center [638, 93] width 352 height 22
drag, startPoint x: 461, startPoint y: 88, endPoint x: 742, endPoint y: 88, distance: 281.0
click at [742, 88] on div "Drafted - [PERSON_NAME] [PERSON_NAME]" at bounding box center [879, 93] width 855 height 22
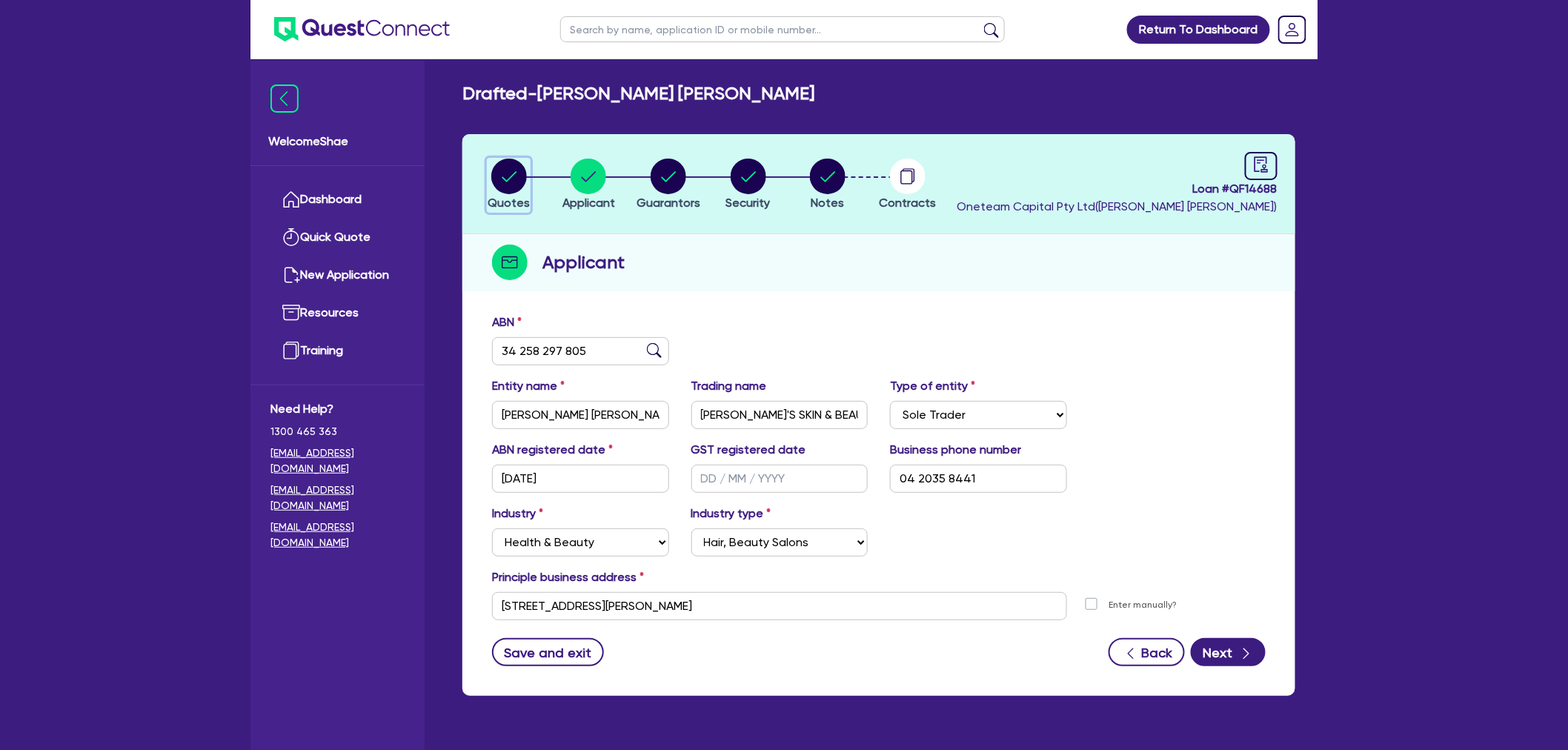
click at [527, 166] on div "button" at bounding box center [508, 176] width 42 height 35
select select "TERTIARY_ASSETS"
select select "BEAUTY_EQUIPMENT"
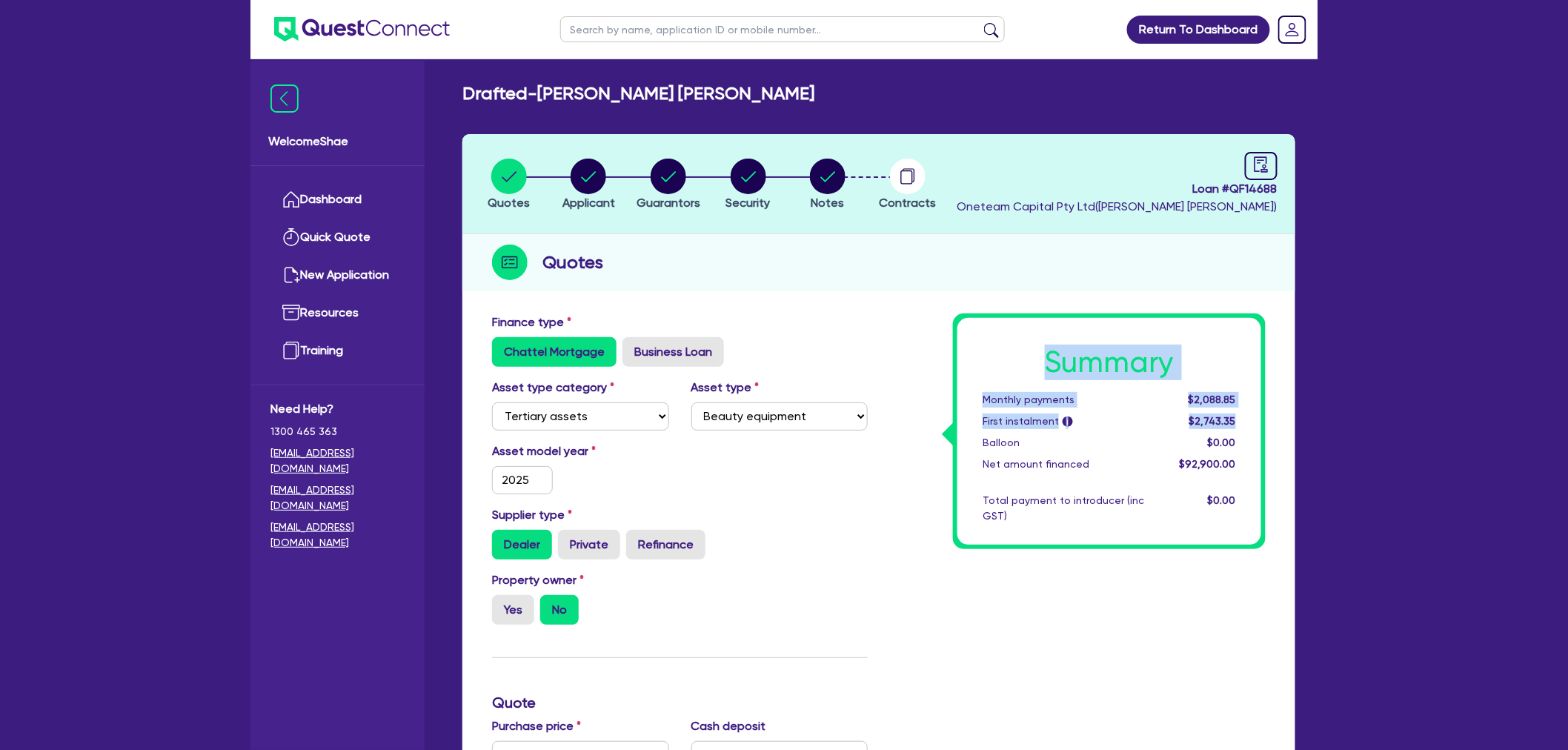
drag, startPoint x: 1031, startPoint y: 358, endPoint x: 1242, endPoint y: 424, distance: 221.1
click at [1242, 424] on div "Summary Monthly payments $2,088.85 First instalment i $2,743.35 Balloon $0.00 N…" at bounding box center [1109, 431] width 304 height 227
click at [1246, 417] on div "$2,743.35" at bounding box center [1200, 422] width 91 height 16
drag, startPoint x: 1246, startPoint y: 417, endPoint x: 1016, endPoint y: 366, distance: 235.6
click at [1016, 366] on div "Summary Monthly payments $2,088.85 First instalment i $2,743.35 Balloon $0.00 N…" at bounding box center [1109, 431] width 304 height 227
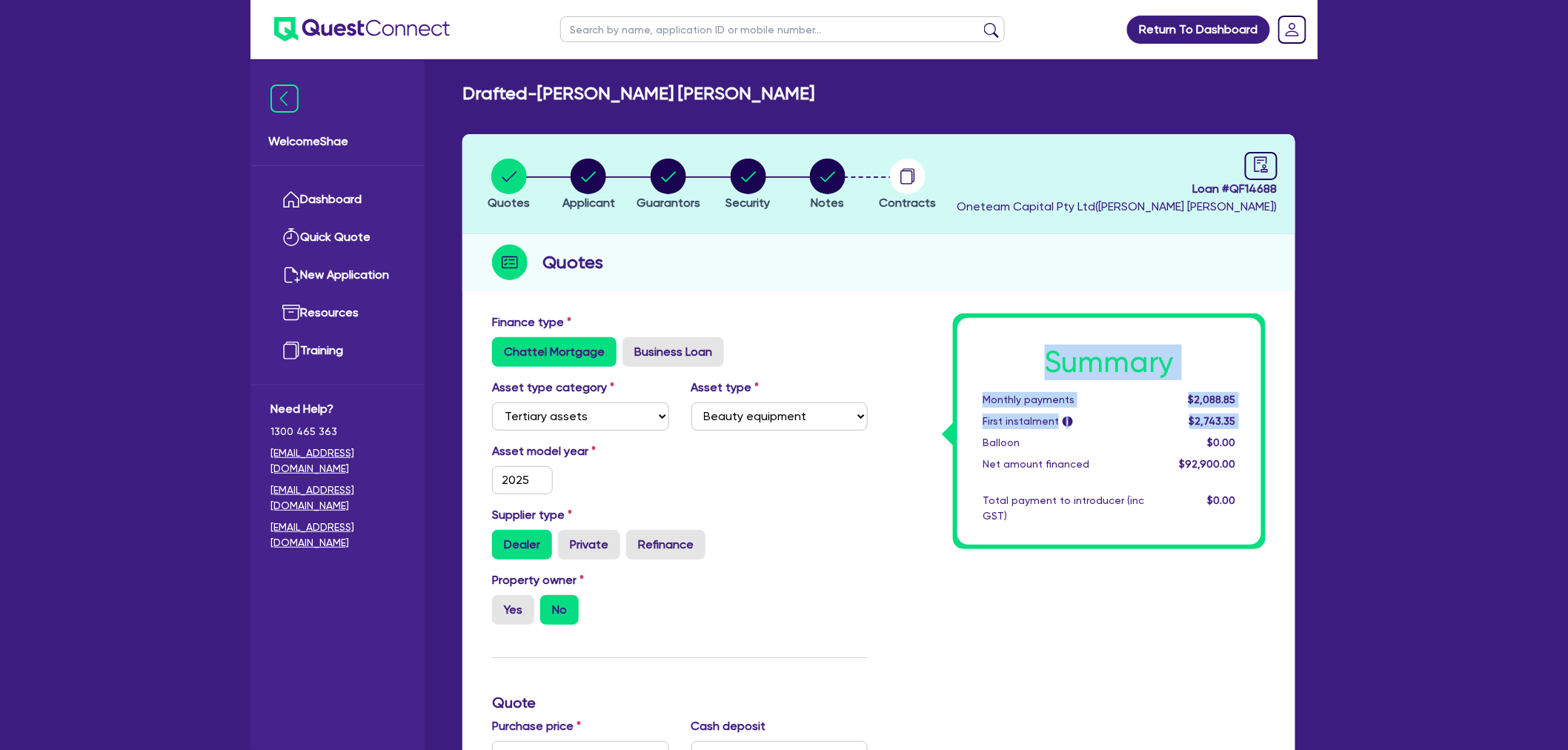
click at [1027, 364] on h1 "Summary" at bounding box center [1109, 362] width 254 height 35
drag, startPoint x: 1098, startPoint y: 372, endPoint x: 1239, endPoint y: 418, distance: 148.3
click at [1239, 418] on div "Summary Monthly payments $2,088.85 First instalment i $2,743.35 Balloon $0.00 N…" at bounding box center [1109, 431] width 304 height 227
click at [1239, 418] on div "$2,743.35" at bounding box center [1200, 422] width 91 height 16
drag, startPoint x: 1239, startPoint y: 418, endPoint x: 1042, endPoint y: 360, distance: 205.4
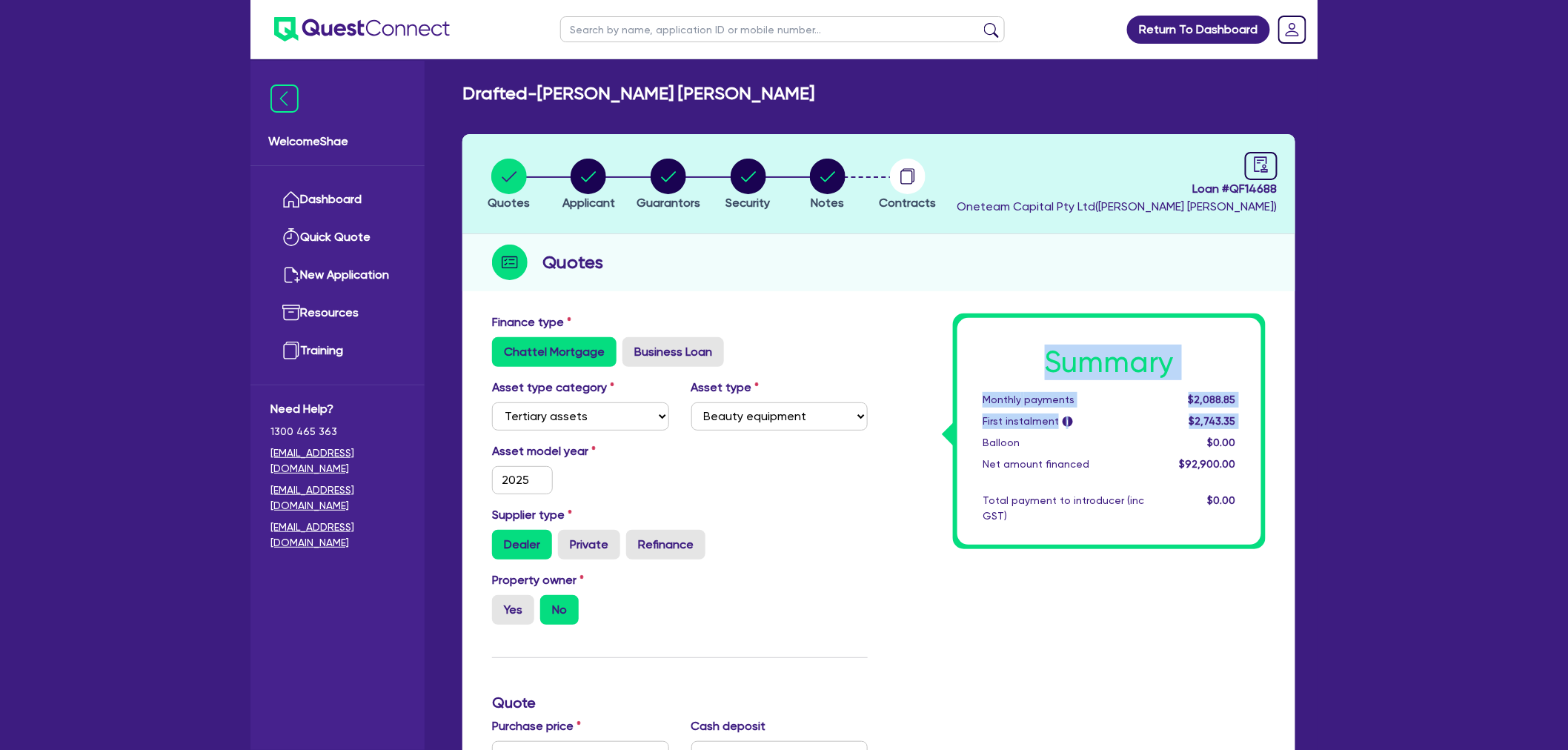
click at [1042, 360] on div "Summary Monthly payments $2,088.85 First instalment i $2,743.35 Balloon $0.00 N…" at bounding box center [1109, 431] width 304 height 227
click at [1042, 360] on h1 "Summary" at bounding box center [1109, 362] width 254 height 35
drag, startPoint x: 1062, startPoint y: 365, endPoint x: 1238, endPoint y: 417, distance: 183.5
click at [1238, 417] on div "Summary Monthly payments $2,088.85 First instalment i $2,743.35 Balloon $0.00 N…" at bounding box center [1109, 431] width 304 height 227
click at [1238, 417] on div "$2,743.35" at bounding box center [1200, 422] width 91 height 16
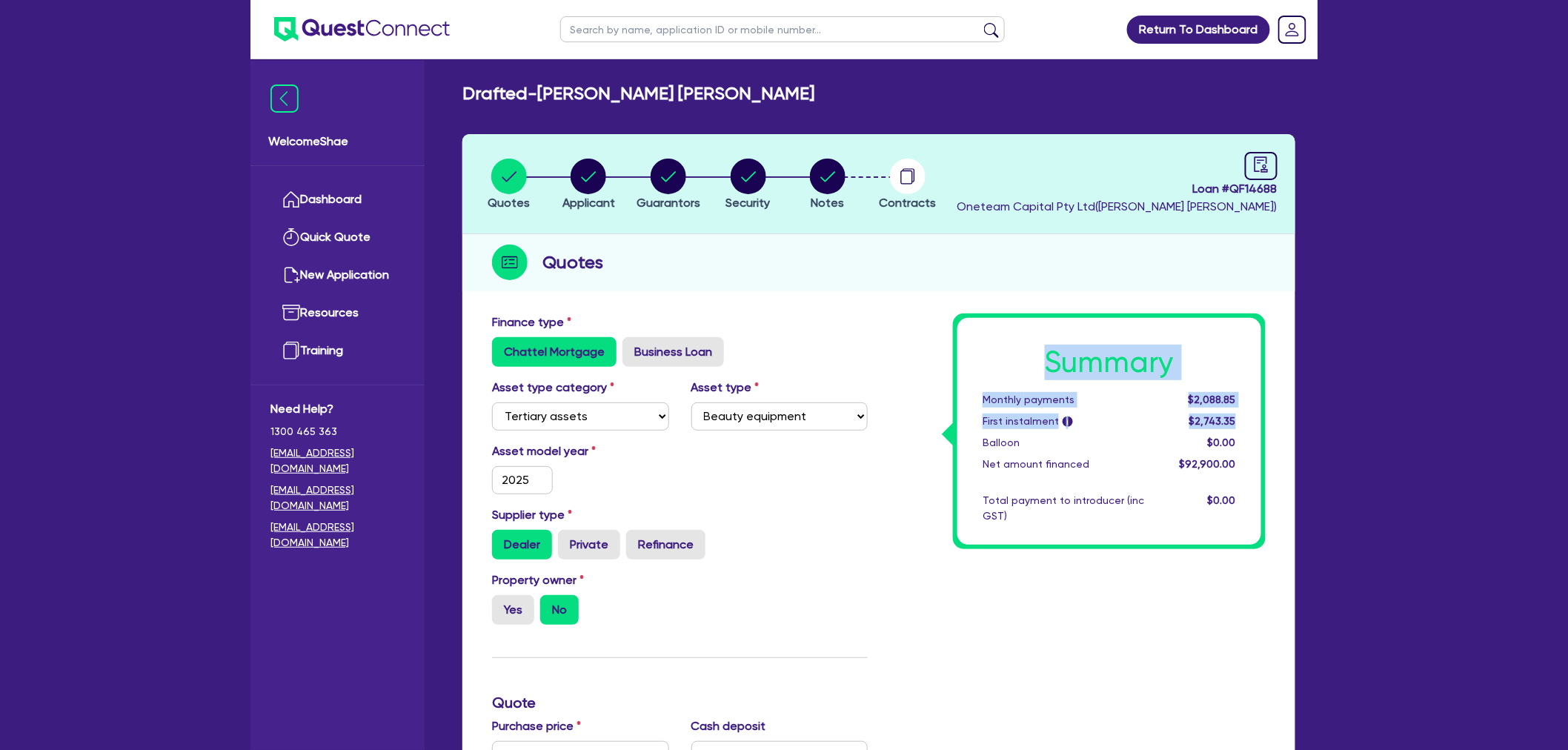
drag, startPoint x: 1240, startPoint y: 416, endPoint x: 1046, endPoint y: 354, distance: 203.7
click at [1046, 354] on div "Summary Monthly payments $2,088.85 First instalment i $2,743.35 Balloon $0.00 N…" at bounding box center [1109, 431] width 304 height 227
click at [1046, 354] on h1 "Summary" at bounding box center [1109, 362] width 254 height 35
drag, startPoint x: 1046, startPoint y: 354, endPoint x: 1264, endPoint y: 413, distance: 225.8
click at [1264, 413] on div "Summary Monthly payments $2,088.85 First instalment i $2,743.35 Balloon $0.00 N…" at bounding box center [1109, 432] width 313 height 236
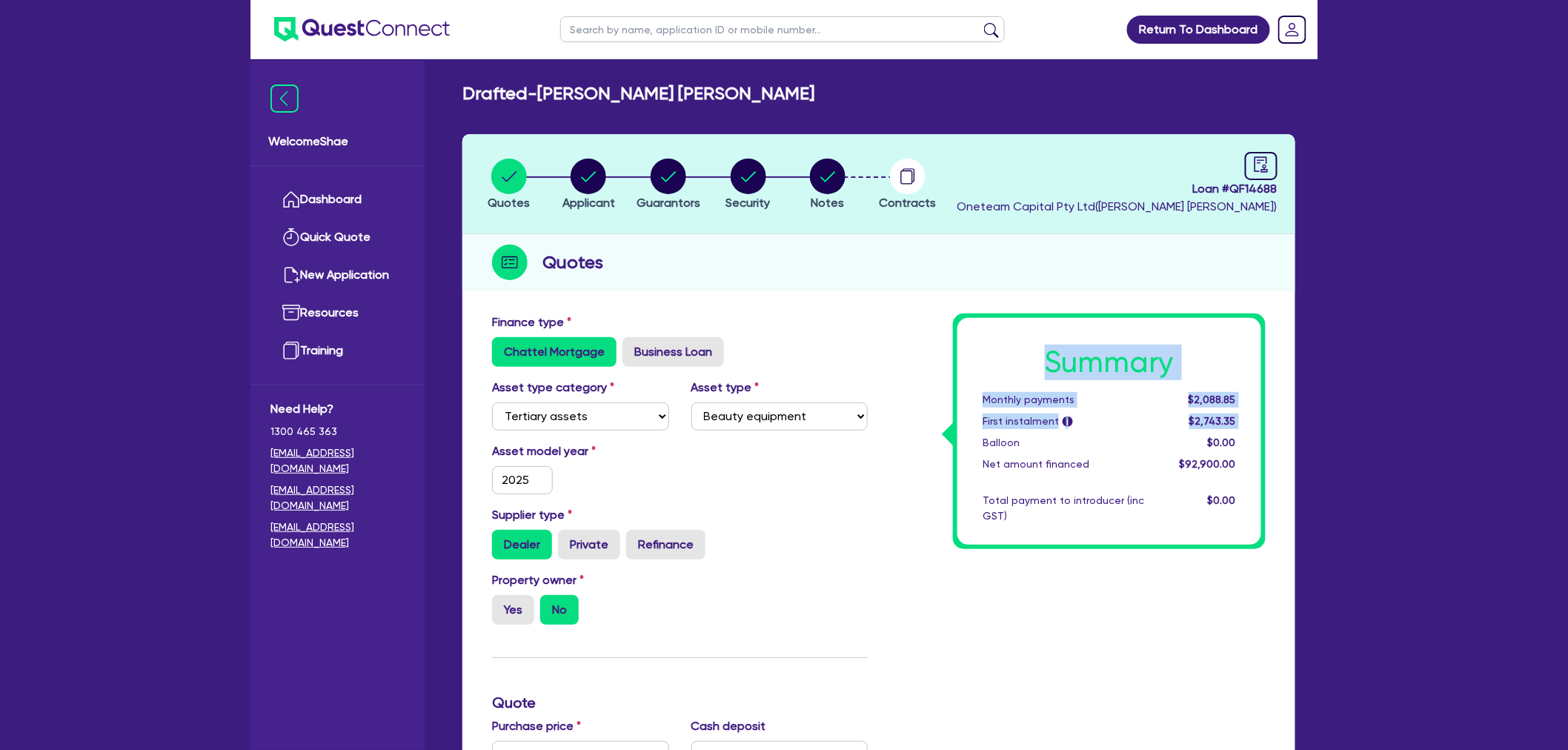
click at [1253, 418] on div "Summary Monthly payments $2,088.85 First instalment i $2,743.35 Balloon $0.00 N…" at bounding box center [1109, 431] width 304 height 227
drag, startPoint x: 1242, startPoint y: 417, endPoint x: 1041, endPoint y: 357, distance: 209.8
click at [1041, 357] on div "Summary Monthly payments $2,088.85 First instalment i $2,743.35 Balloon $0.00 N…" at bounding box center [1109, 431] width 304 height 227
click at [1041, 357] on h1 "Summary" at bounding box center [1109, 362] width 254 height 35
drag, startPoint x: 1079, startPoint y: 360, endPoint x: 1238, endPoint y: 419, distance: 169.6
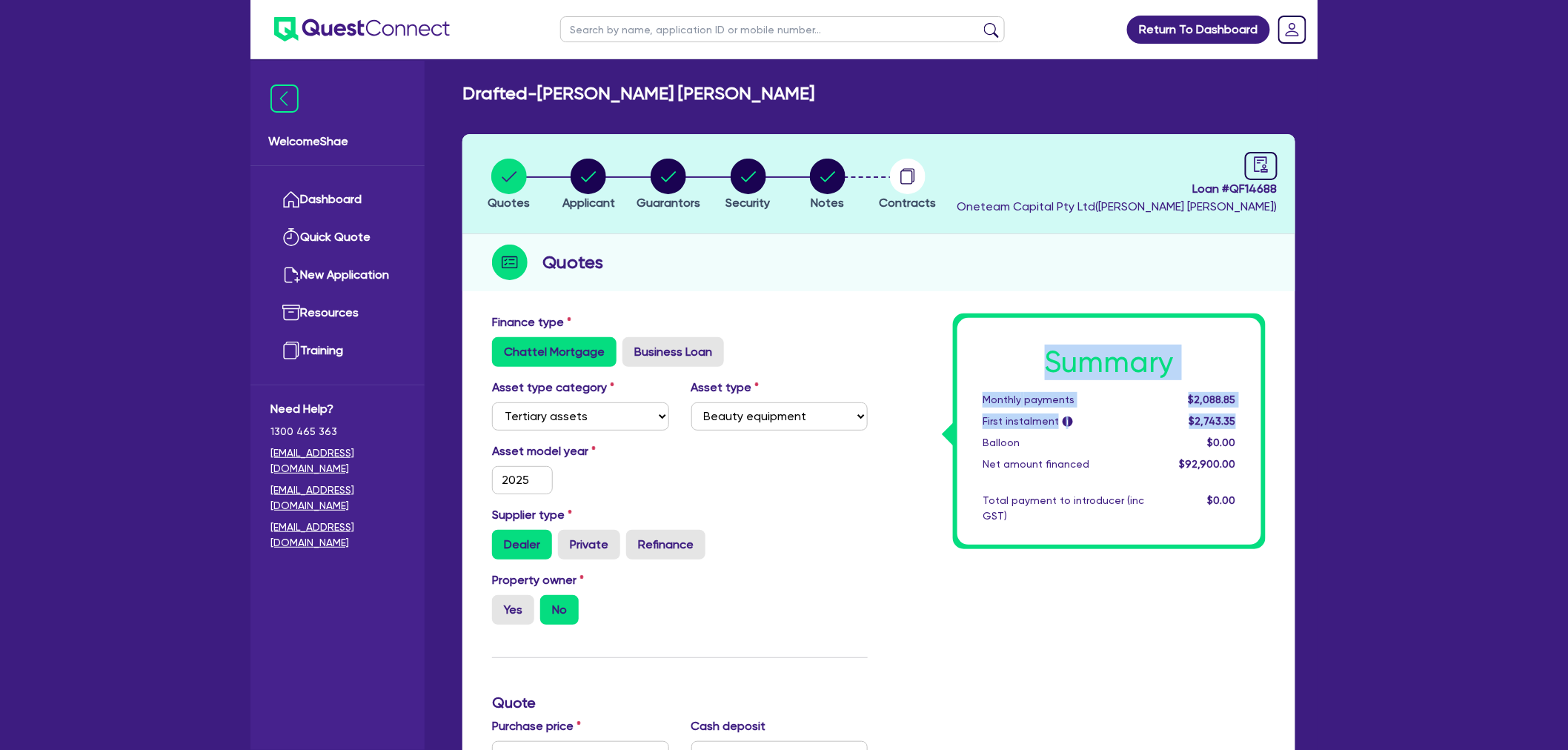
click at [1238, 419] on div "Summary Monthly payments $2,088.85 First instalment i $2,743.35 Balloon $0.00 N…" at bounding box center [1109, 431] width 304 height 227
click at [1242, 418] on div "$2,743.35" at bounding box center [1200, 422] width 91 height 16
drag, startPoint x: 1242, startPoint y: 417, endPoint x: 1046, endPoint y: 361, distance: 203.8
click at [1046, 361] on div "Summary Monthly payments $2,088.85 First instalment i $2,743.35 Balloon $0.00 N…" at bounding box center [1109, 431] width 304 height 227
click at [1046, 360] on h1 "Summary" at bounding box center [1109, 362] width 254 height 35
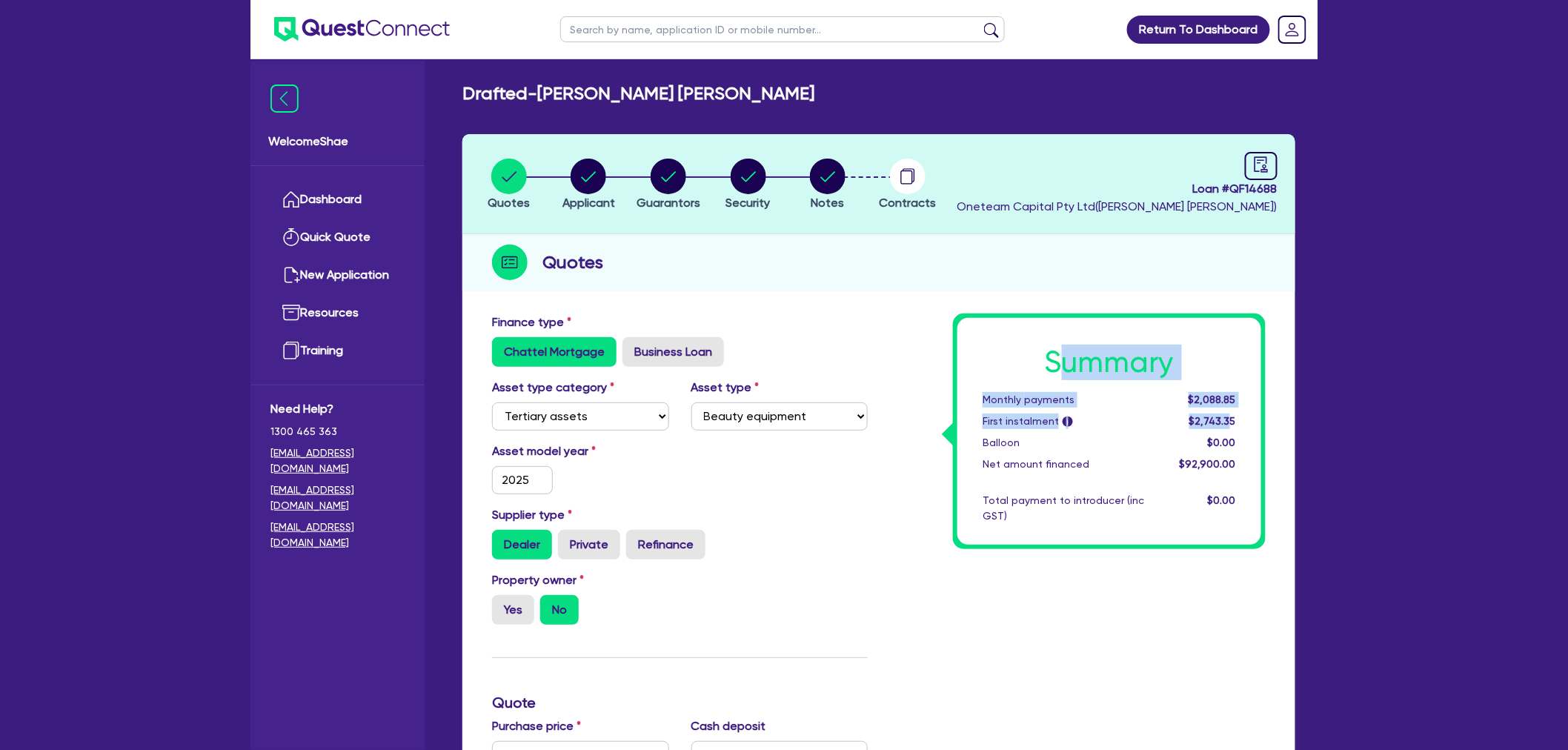
drag, startPoint x: 1073, startPoint y: 361, endPoint x: 1230, endPoint y: 420, distance: 167.7
click at [1229, 420] on div "Summary Monthly payments $2,088.85 First instalment i $2,743.35 Balloon $0.00 N…" at bounding box center [1109, 431] width 304 height 227
click at [1233, 418] on span "$2,743.35" at bounding box center [1212, 421] width 46 height 12
drag, startPoint x: 1241, startPoint y: 417, endPoint x: 1030, endPoint y: 357, distance: 219.4
click at [1030, 357] on div "Summary Monthly payments $2,088.85 First instalment i $2,743.35 Balloon $0.00 N…" at bounding box center [1109, 431] width 304 height 227
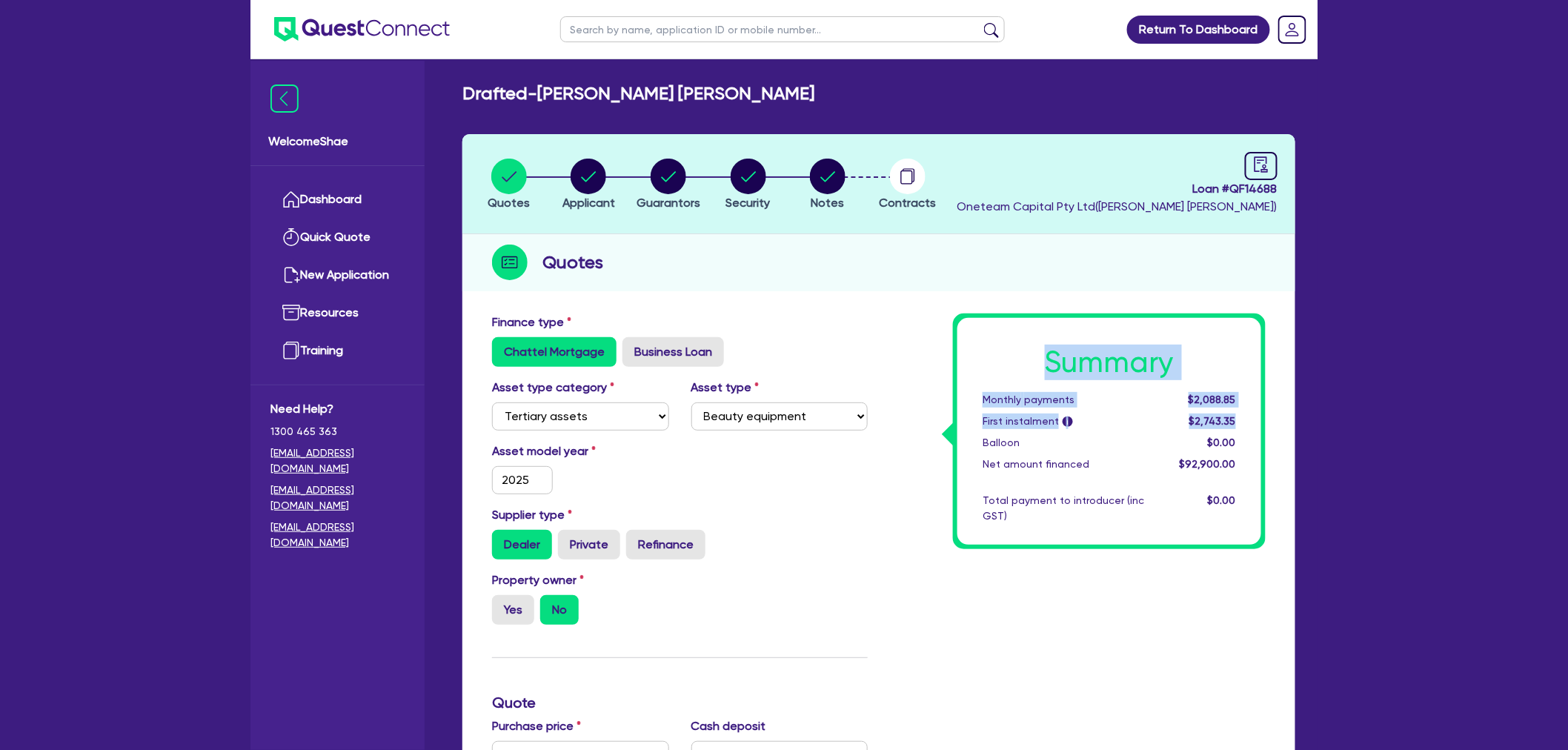
click at [1030, 357] on h1 "Summary" at bounding box center [1109, 362] width 254 height 35
click at [900, 165] on circle "button" at bounding box center [907, 176] width 35 height 35
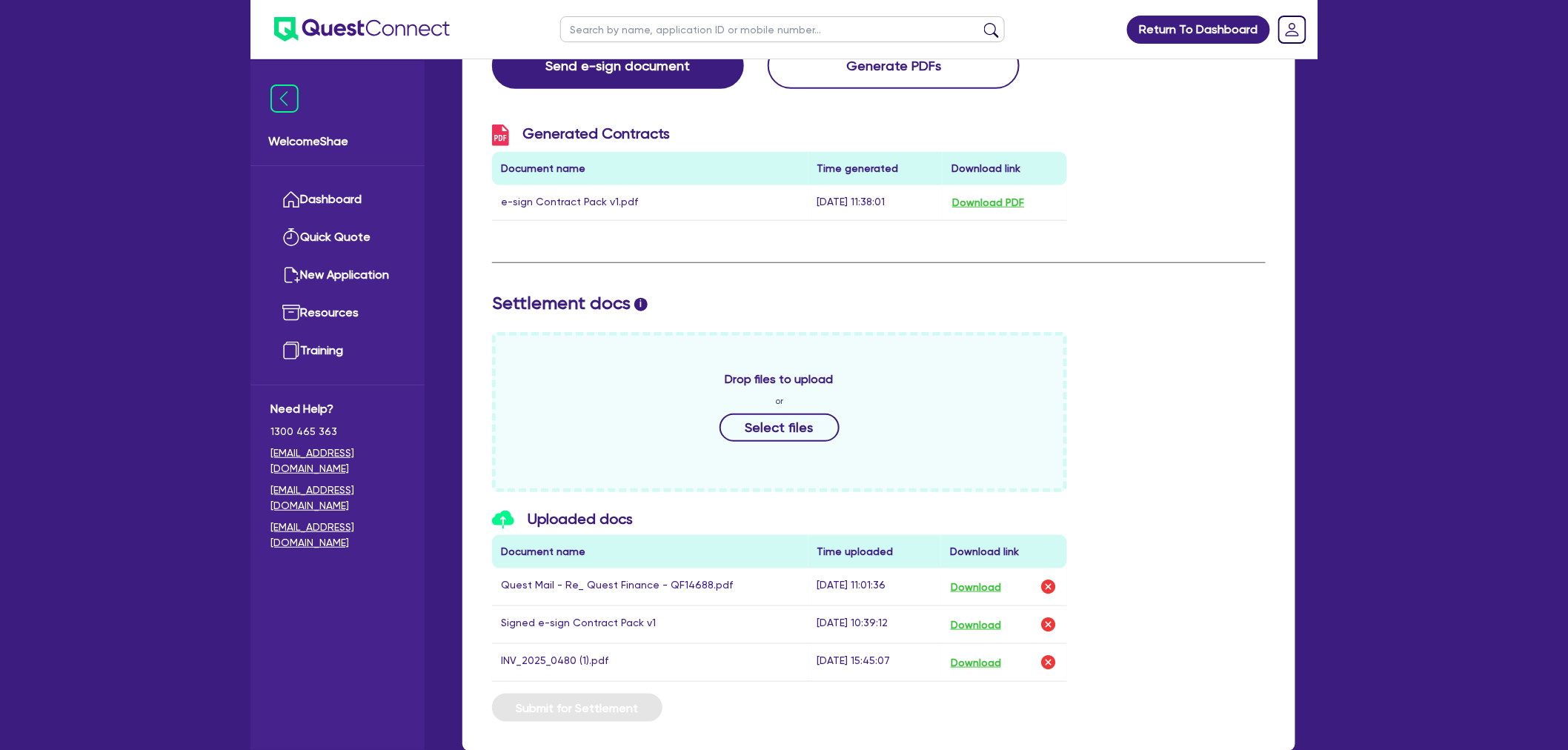
scroll to position [482, 0]
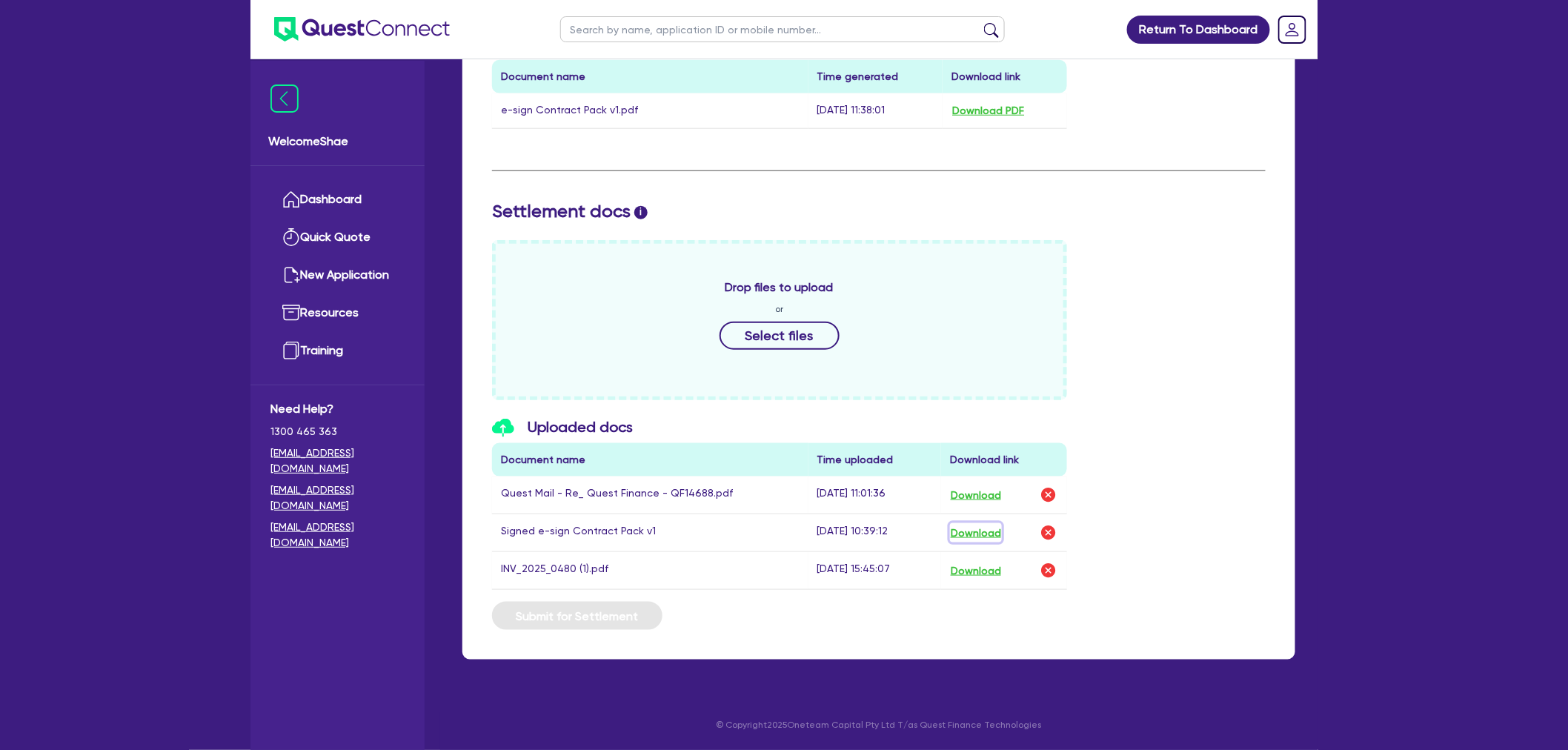
click at [980, 525] on button "Download" at bounding box center [975, 533] width 52 height 20
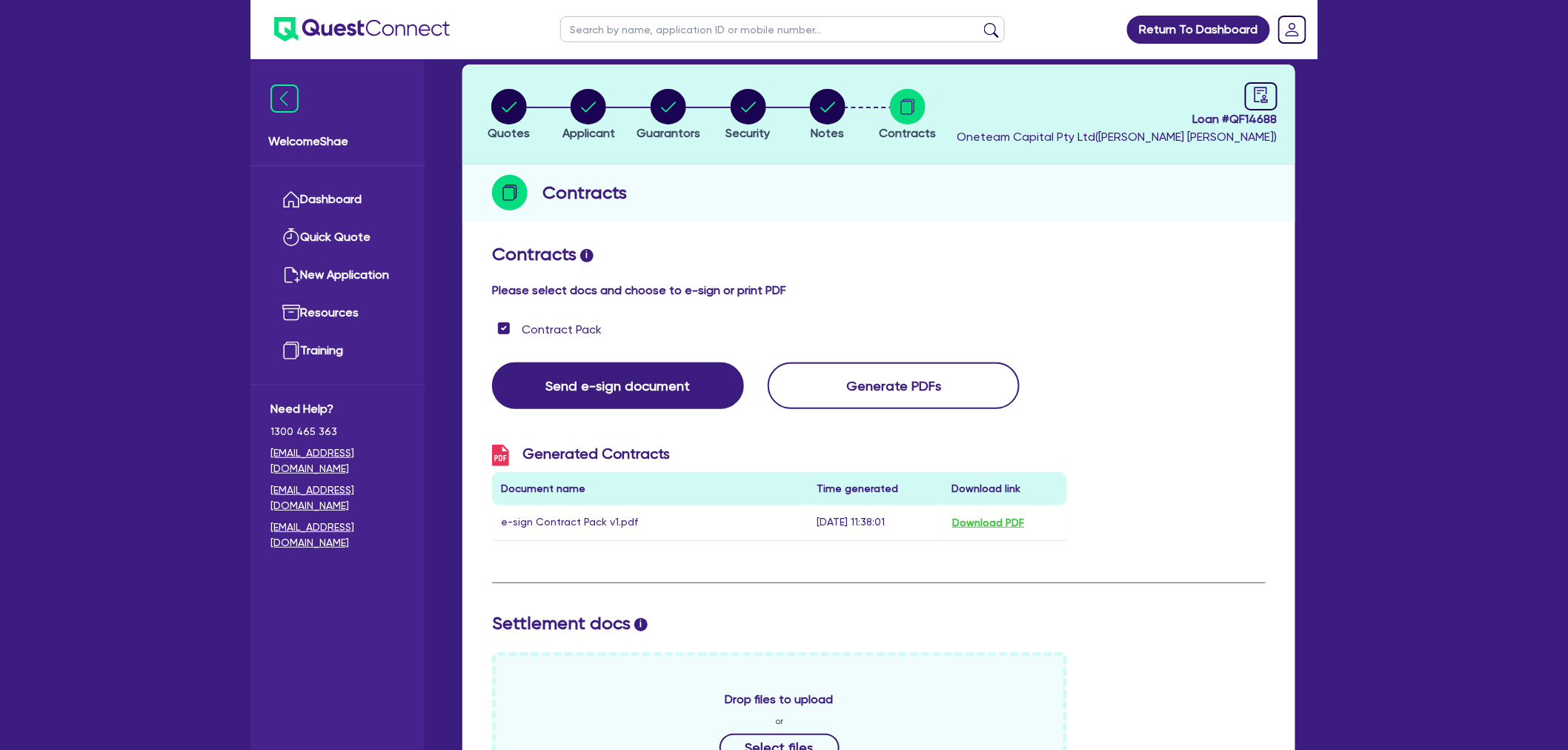
scroll to position [0, 0]
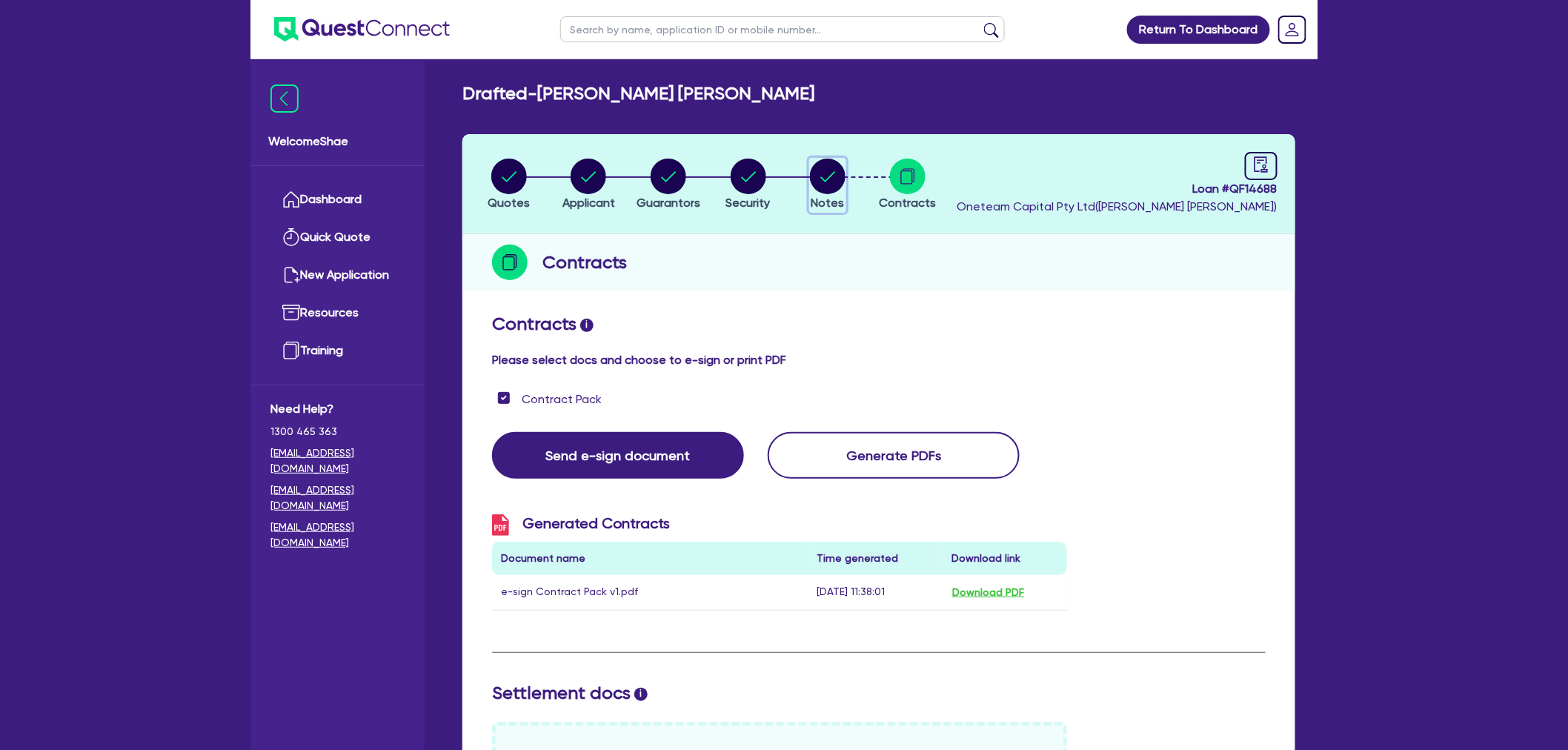
click at [821, 179] on circle "button" at bounding box center [828, 176] width 35 height 35
select select "Other"
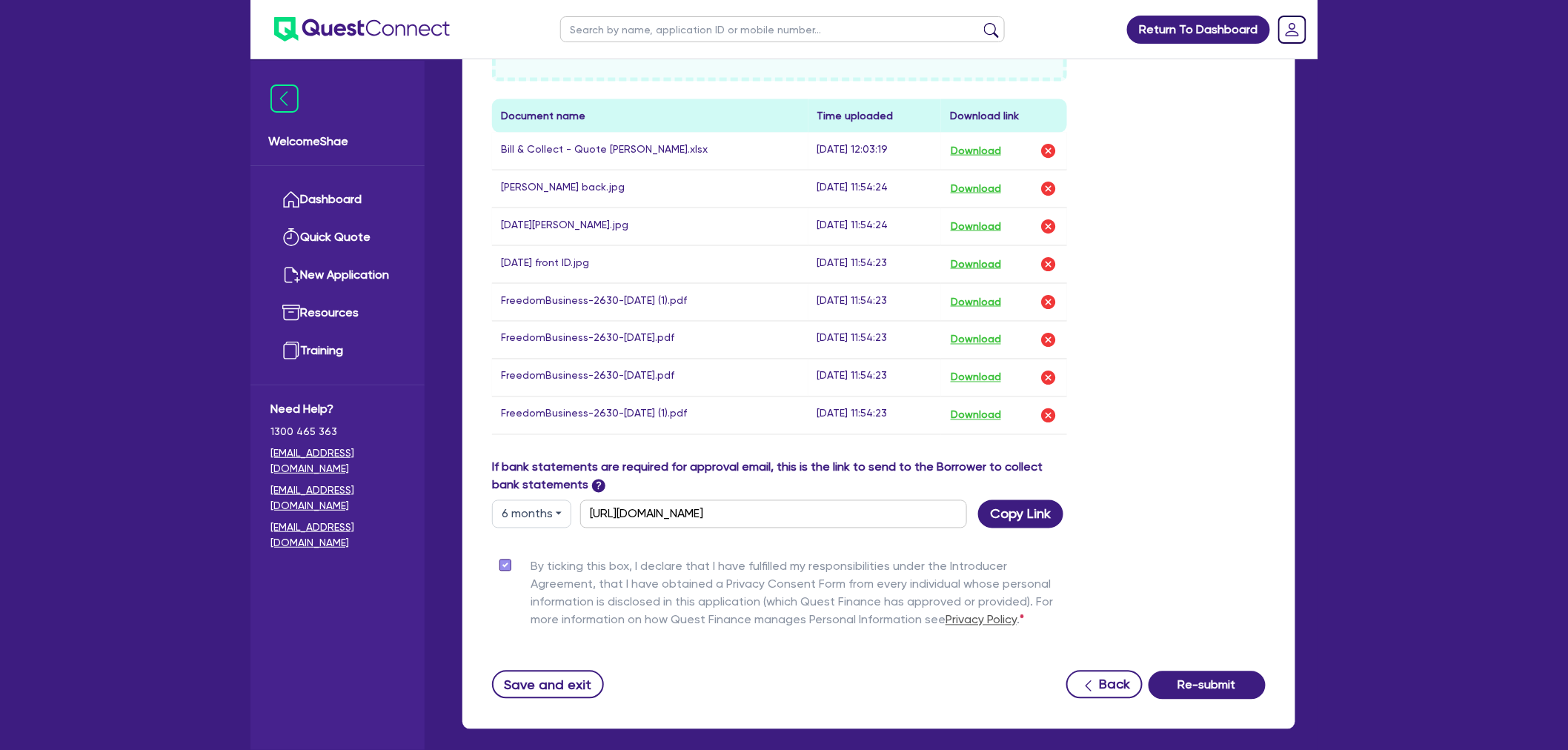
scroll to position [905, 0]
